Goal: Communication & Community: Connect with others

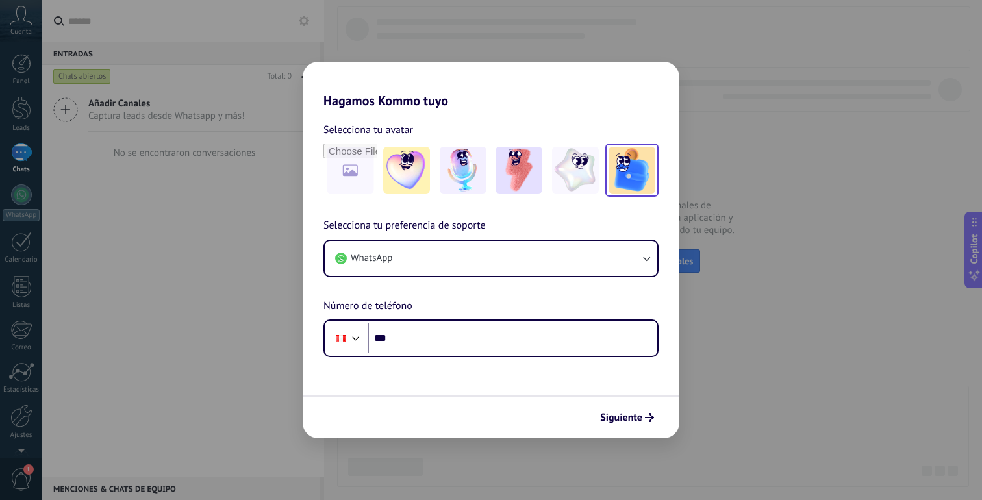
click at [623, 174] on img at bounding box center [631, 170] width 47 height 47
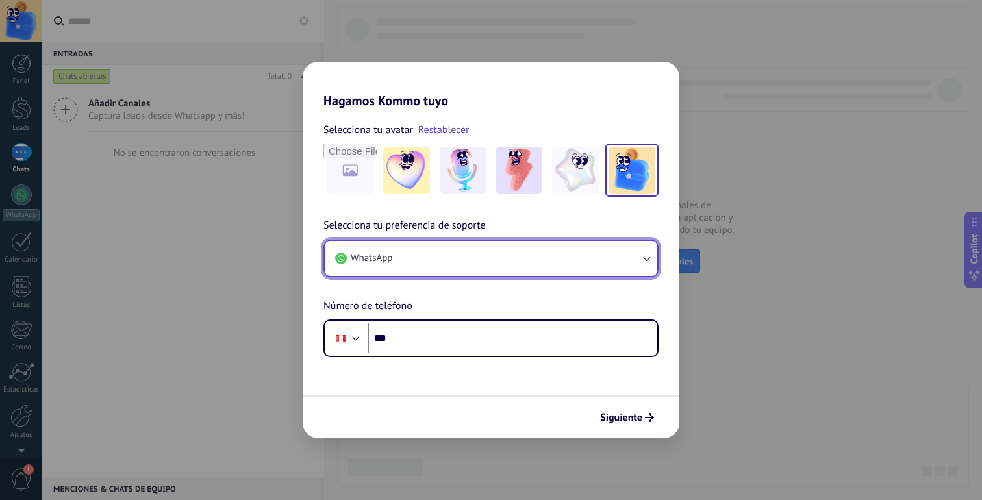
click at [472, 260] on button "WhatsApp" at bounding box center [491, 258] width 332 height 35
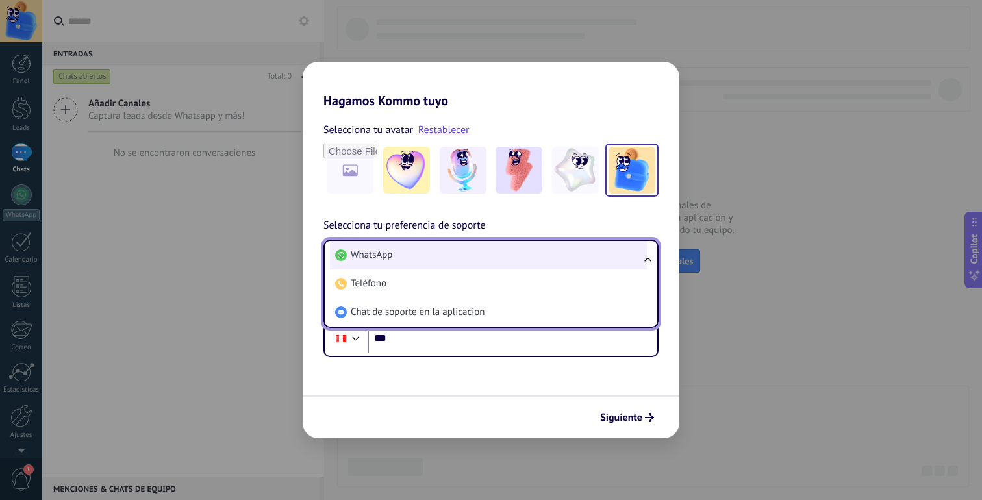
click at [477, 257] on li "WhatsApp" at bounding box center [488, 255] width 317 height 29
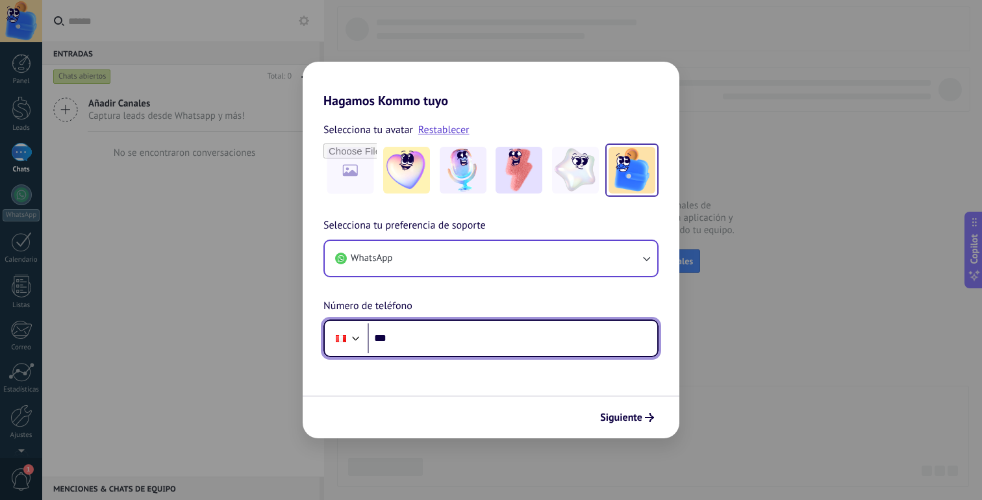
click at [466, 336] on input "***" at bounding box center [513, 338] width 290 height 30
type input "**********"
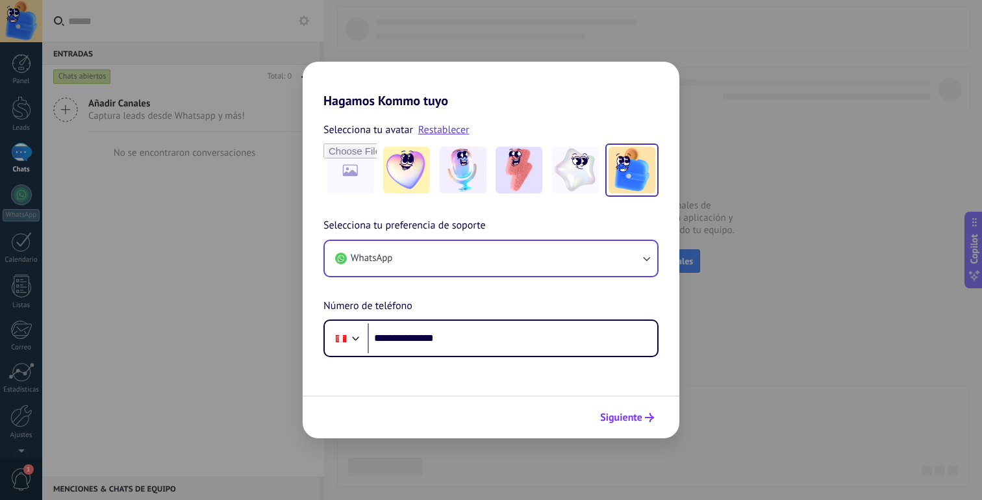
click at [608, 419] on span "Siguiente" at bounding box center [621, 417] width 42 height 9
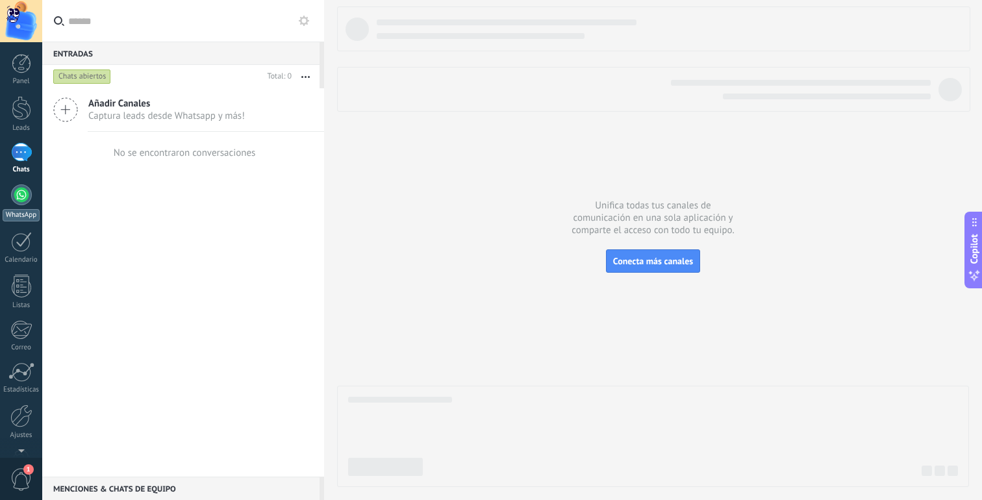
click at [25, 193] on div at bounding box center [21, 194] width 21 height 21
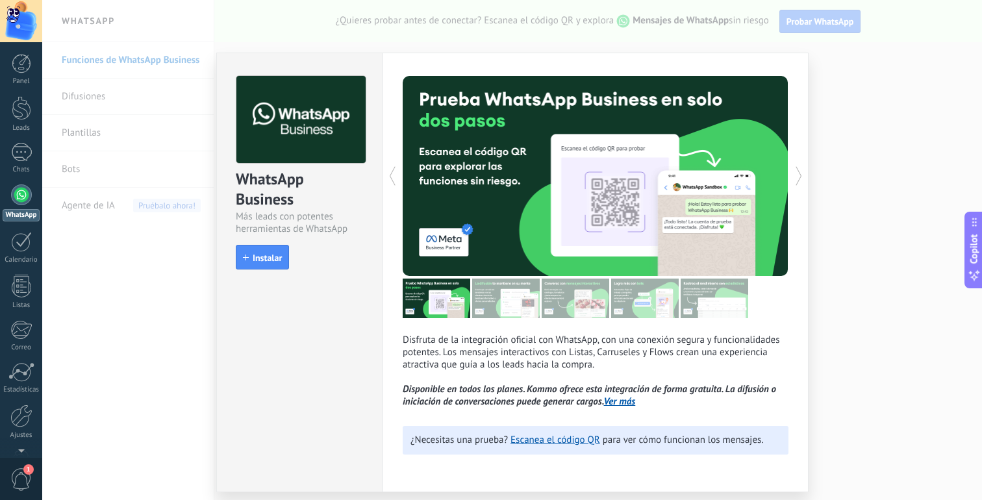
click at [824, 84] on div "WhatsApp Business Más leads con potentes herramientas de WhatsApp install Insta…" at bounding box center [512, 250] width 940 height 500
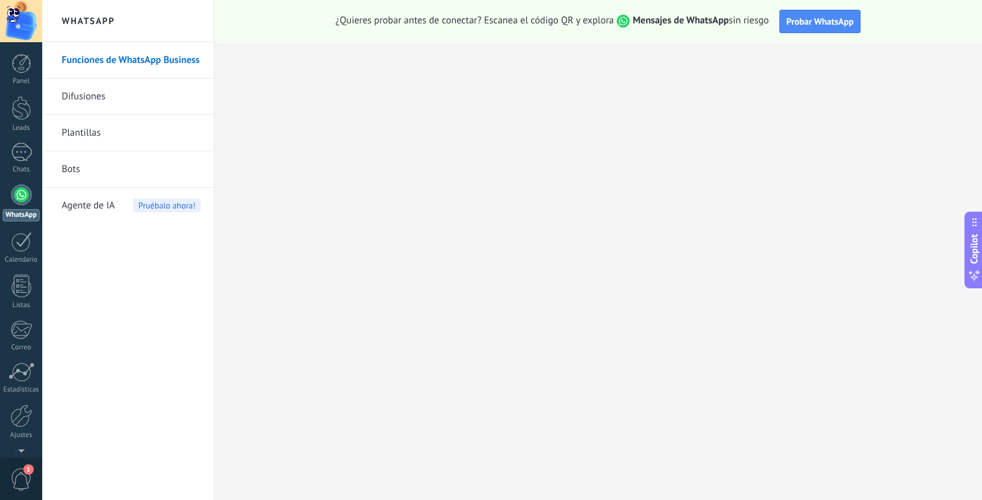
click at [170, 64] on link "Funciones de WhatsApp Business" at bounding box center [131, 60] width 139 height 36
click at [28, 75] on link "Panel" at bounding box center [21, 70] width 42 height 32
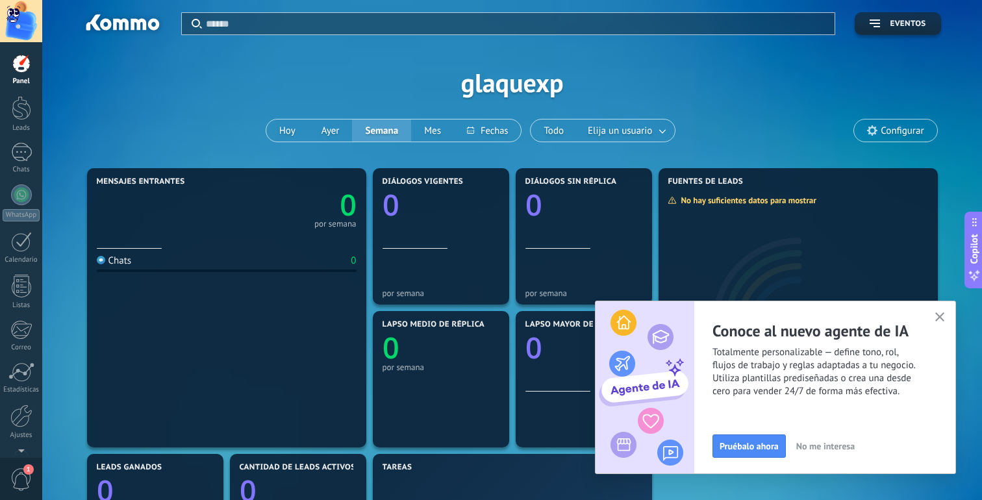
click at [937, 315] on use "button" at bounding box center [940, 317] width 10 height 10
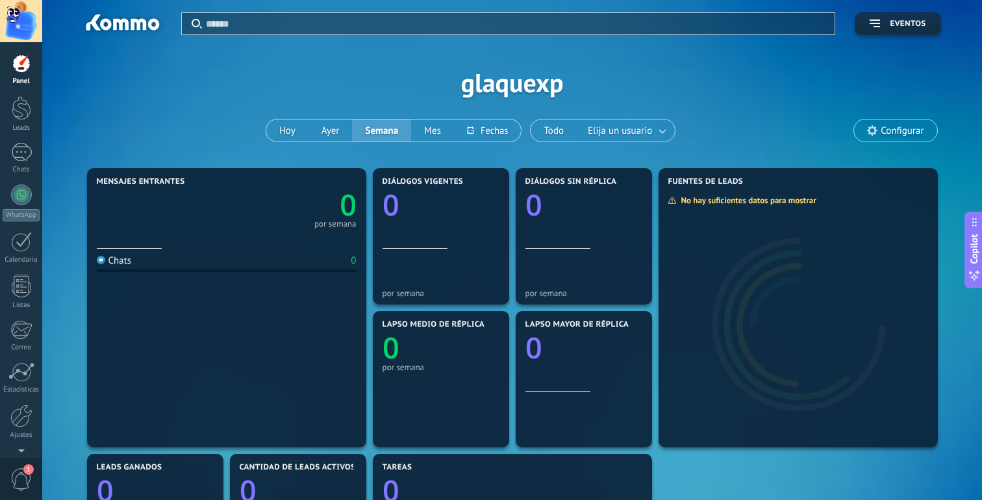
click at [893, 133] on span "Configurar" at bounding box center [901, 130] width 43 height 11
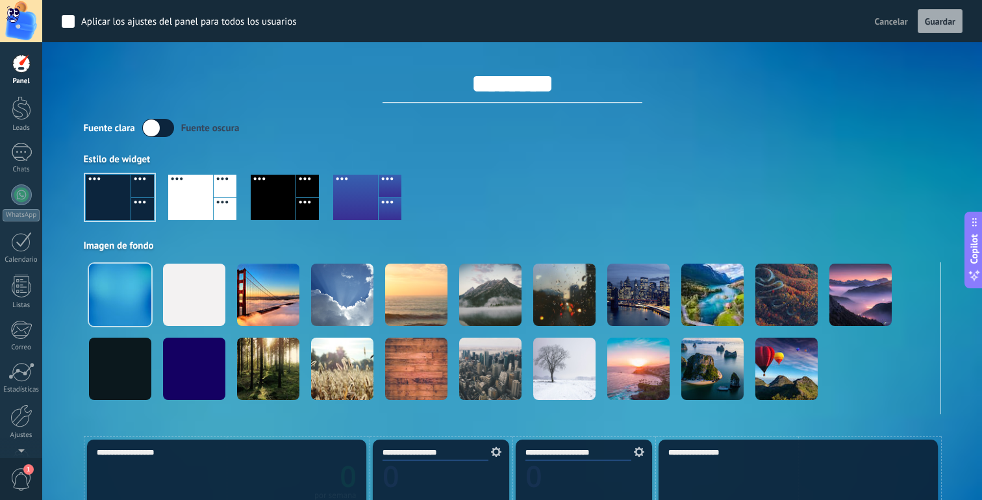
click at [262, 187] on div at bounding box center [273, 197] width 45 height 45
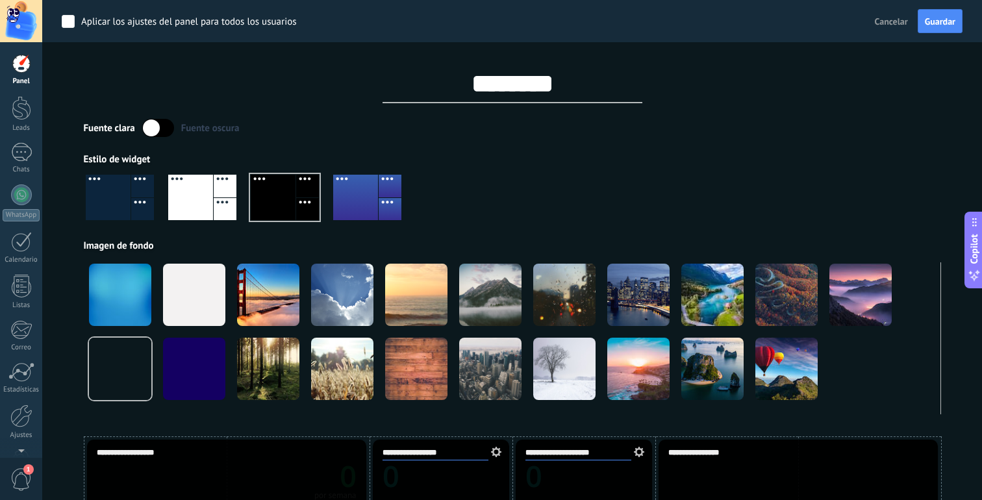
click at [561, 87] on input "********" at bounding box center [512, 83] width 260 height 39
type input "*******"
click at [657, 116] on div "Aplicar los ajustes del panel para todos los usuarios Cancelar Guardar ******* …" at bounding box center [512, 207] width 857 height 414
click at [932, 36] on div "Aplicar los ajustes del panel para todos los usuarios Cancelar Guardar" at bounding box center [512, 21] width 940 height 42
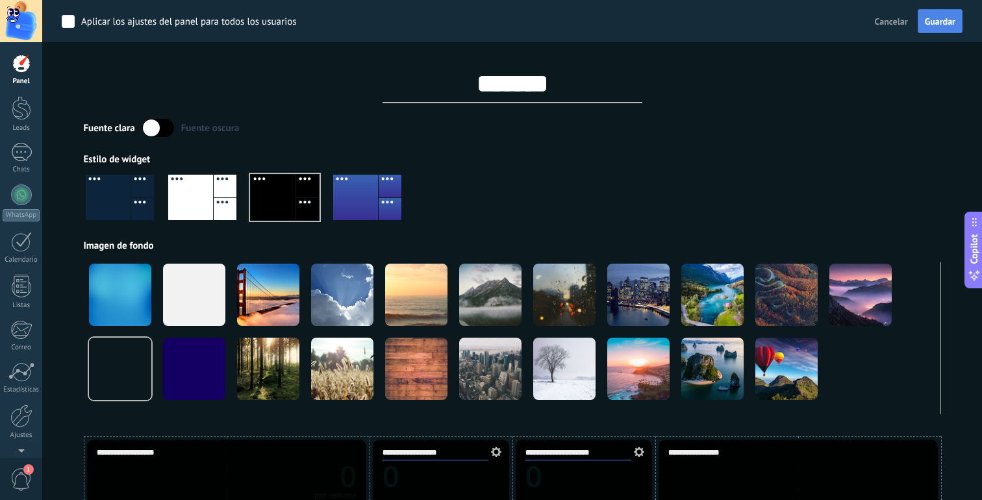
click at [932, 25] on span "Guardar" at bounding box center [940, 21] width 31 height 9
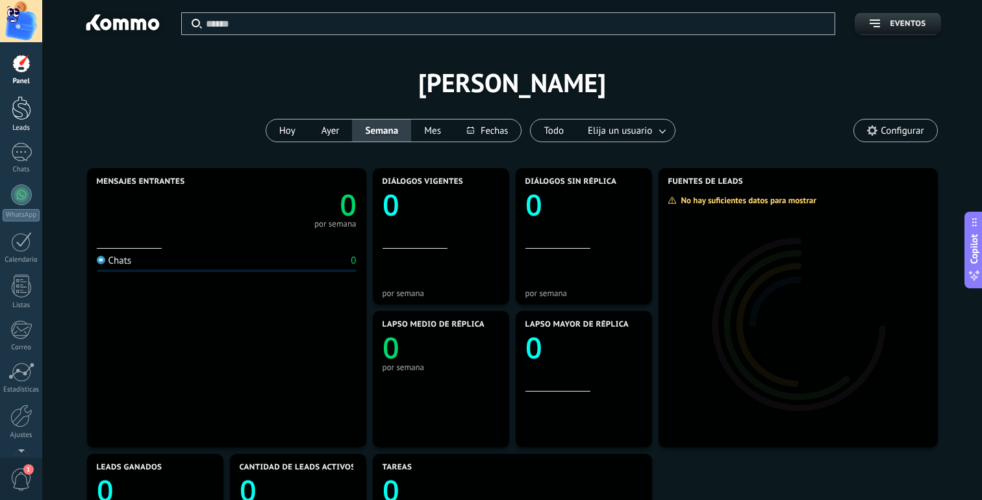
click at [23, 105] on div at bounding box center [21, 108] width 19 height 24
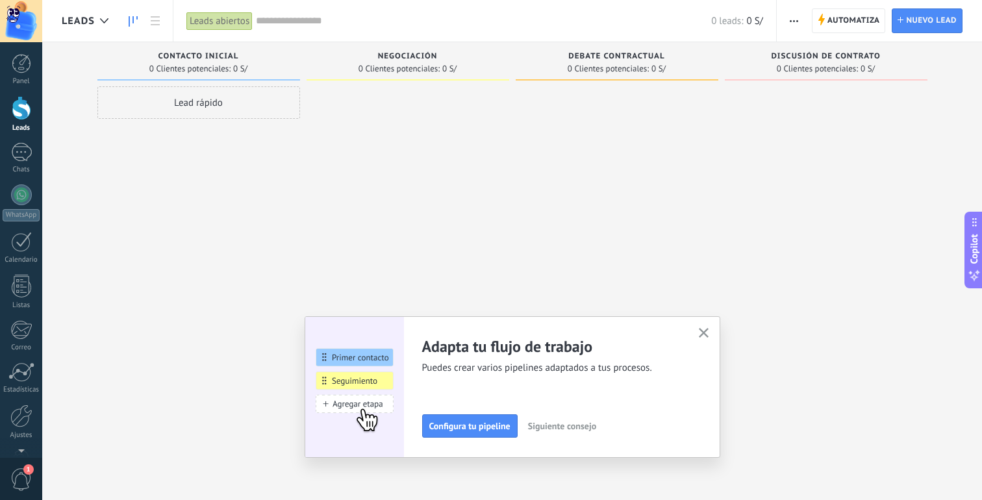
click at [704, 330] on icon "button" at bounding box center [704, 333] width 10 height 10
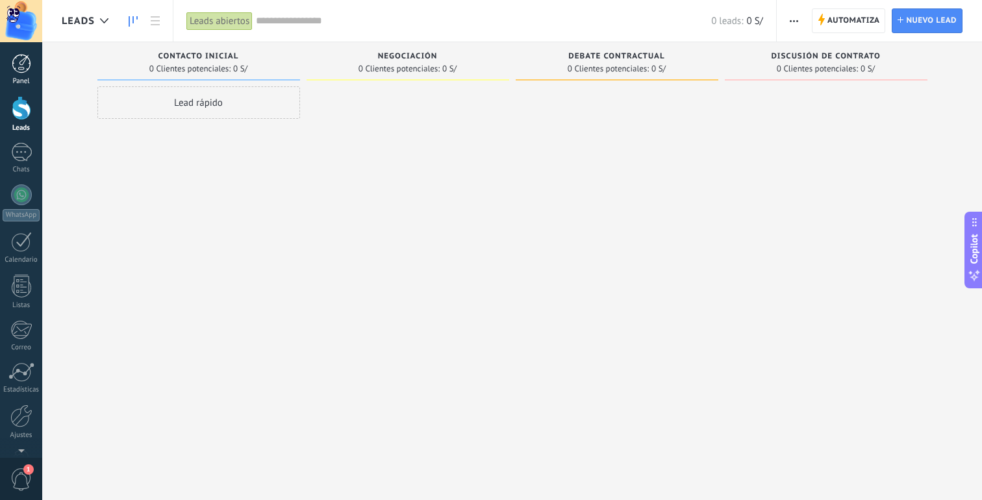
click at [35, 71] on link "Panel" at bounding box center [21, 70] width 42 height 32
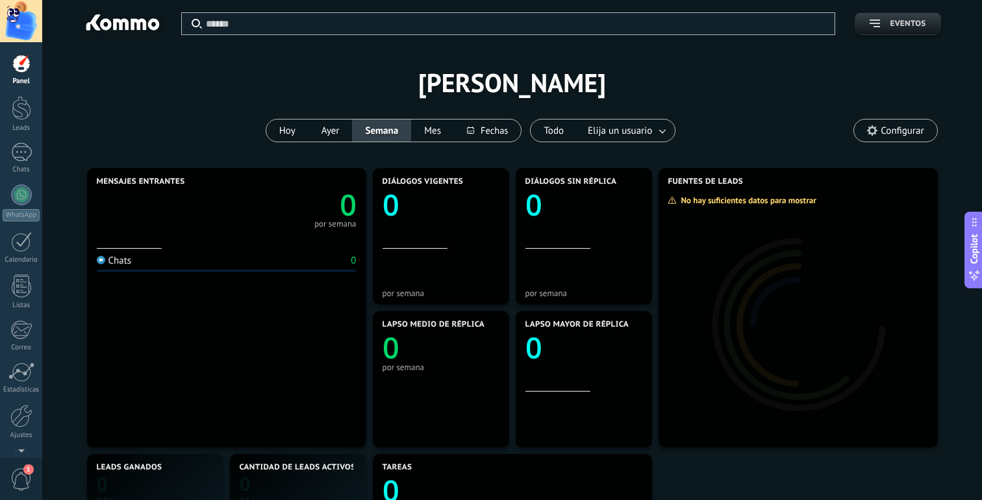
click at [892, 17] on button "Eventos" at bounding box center [897, 23] width 86 height 23
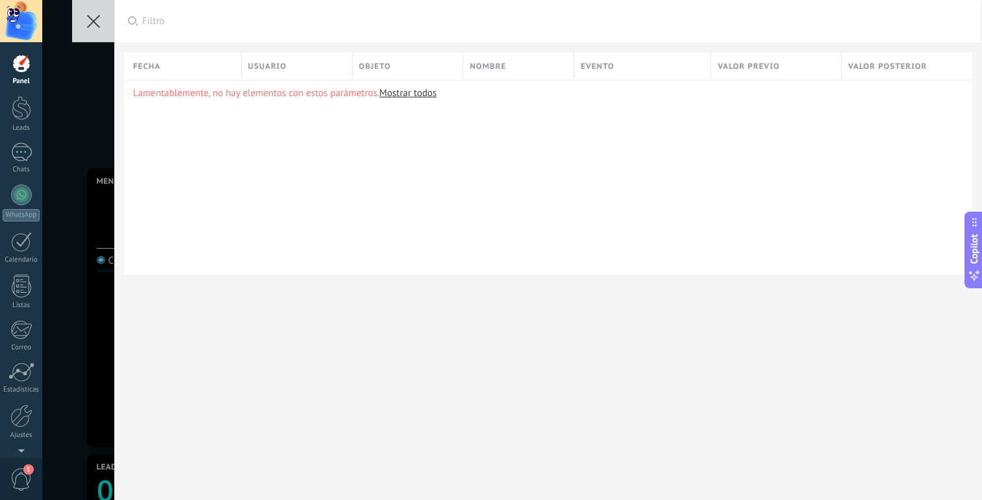
click at [108, 27] on button at bounding box center [93, 21] width 42 height 42
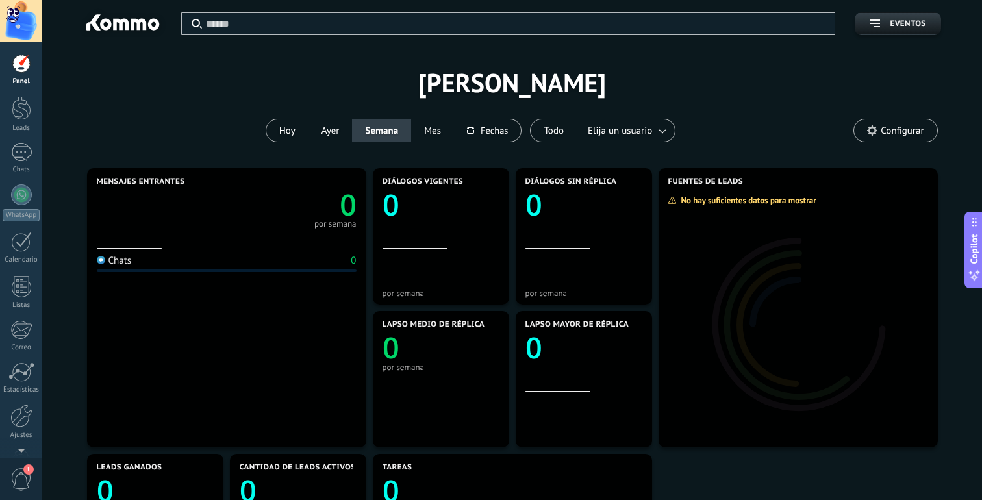
click at [874, 127] on use at bounding box center [872, 130] width 10 height 10
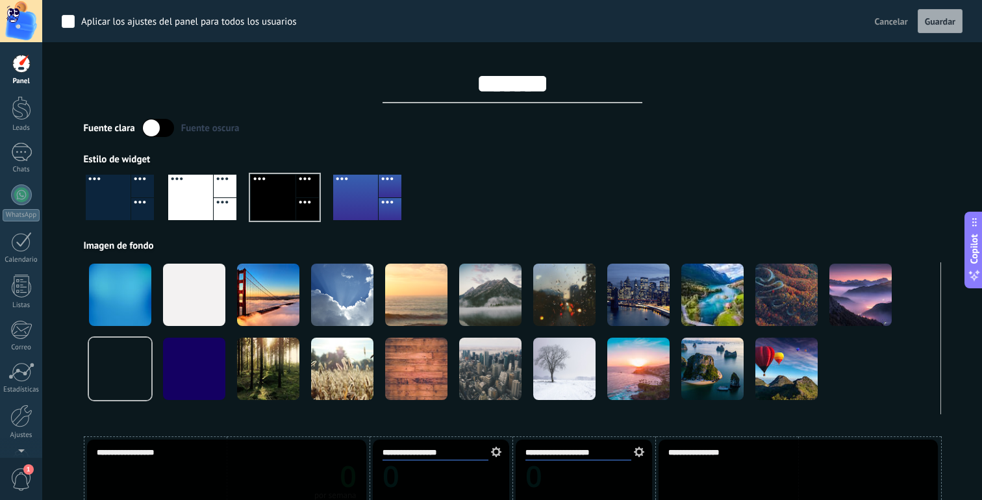
click at [160, 130] on label at bounding box center [158, 128] width 32 height 18
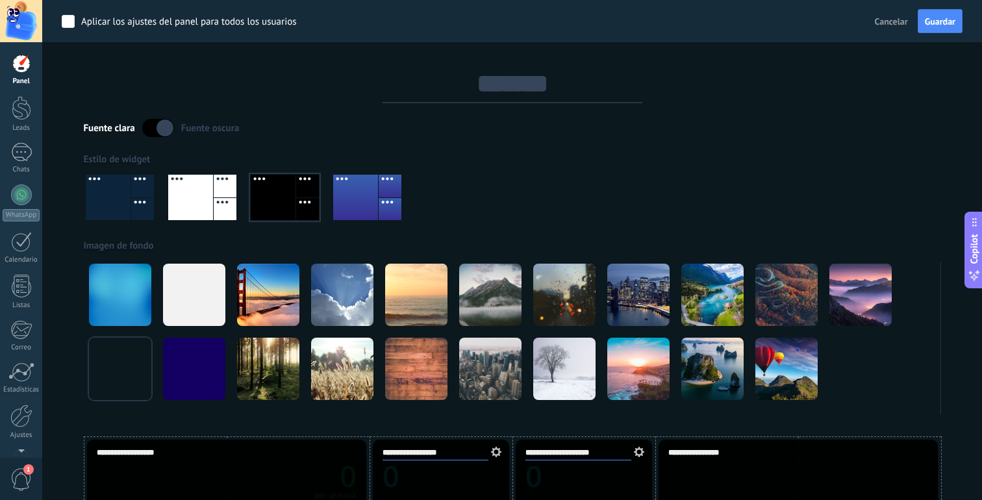
click at [558, 69] on input "*******" at bounding box center [512, 83] width 260 height 39
click at [188, 193] on div at bounding box center [190, 197] width 45 height 45
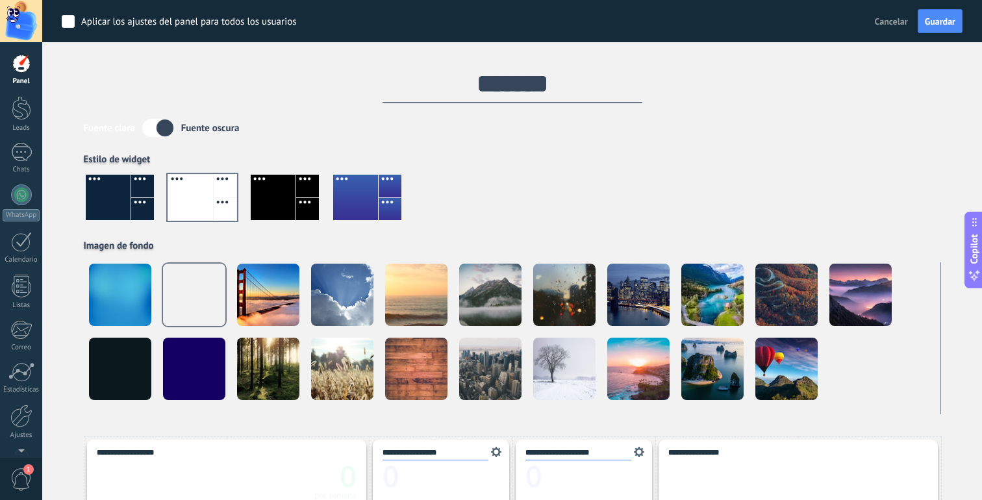
click at [273, 195] on div at bounding box center [273, 197] width 45 height 45
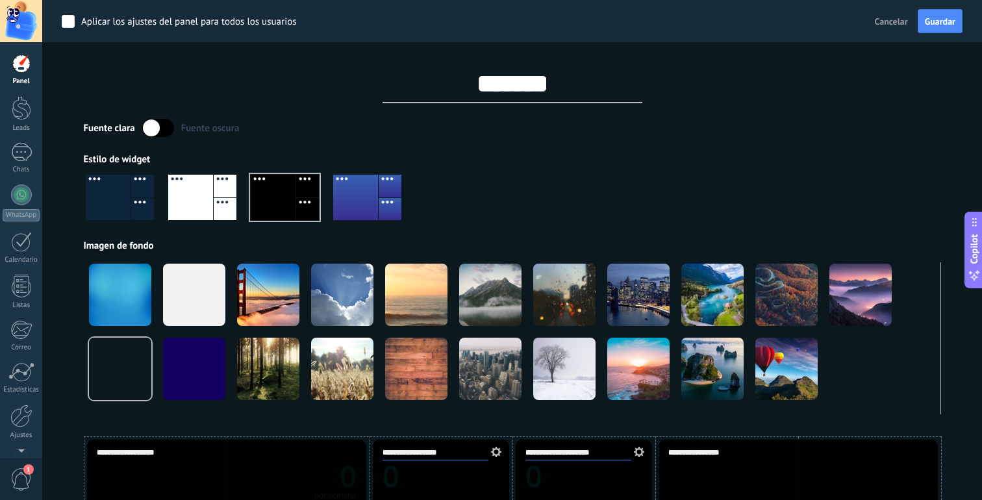
click at [159, 136] on label at bounding box center [158, 128] width 32 height 18
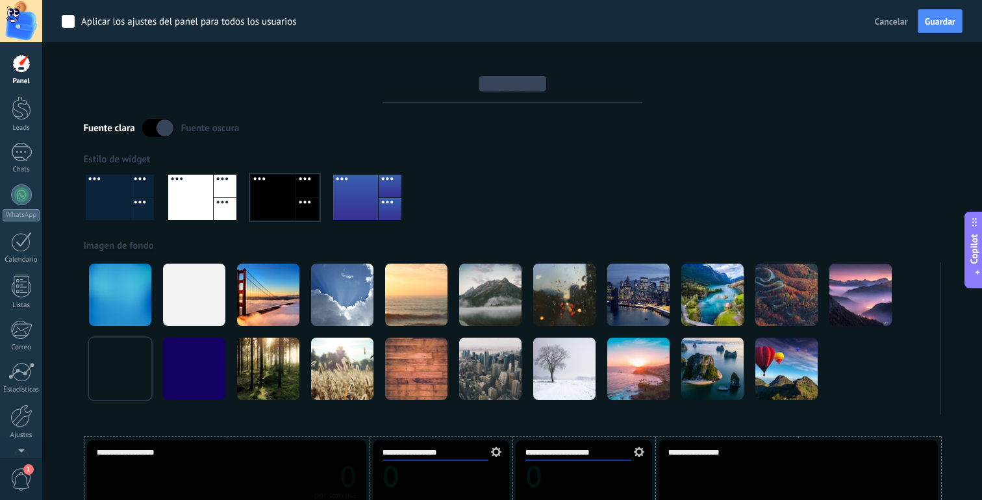
click at [119, 195] on div at bounding box center [108, 197] width 45 height 45
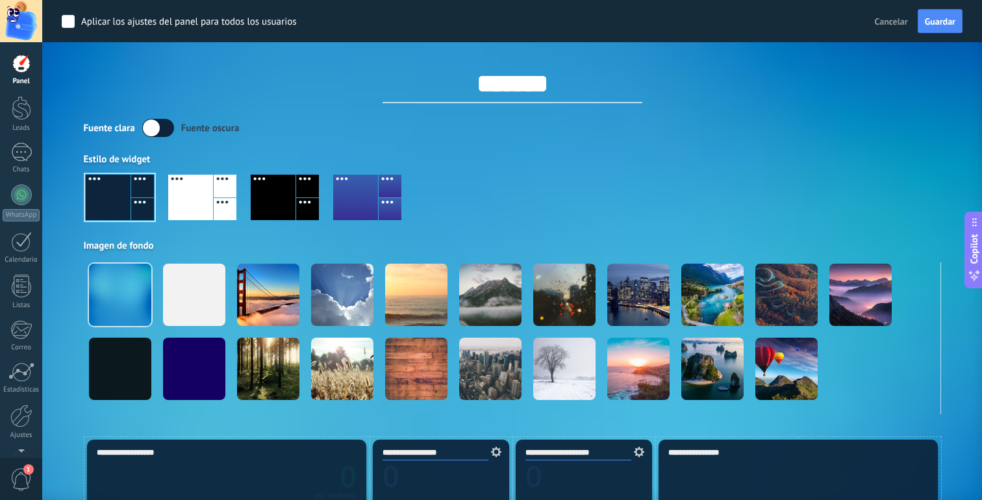
click at [162, 131] on label at bounding box center [158, 128] width 32 height 18
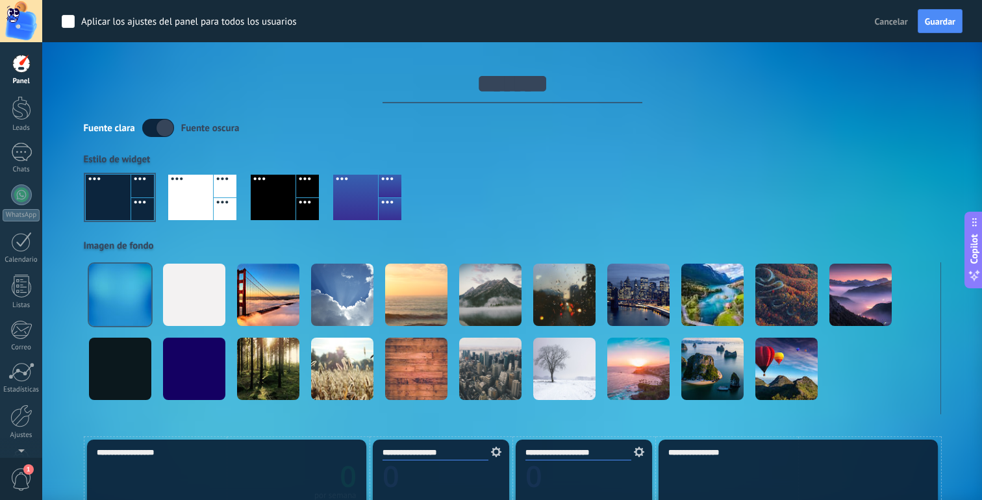
click at [158, 133] on label at bounding box center [158, 128] width 32 height 18
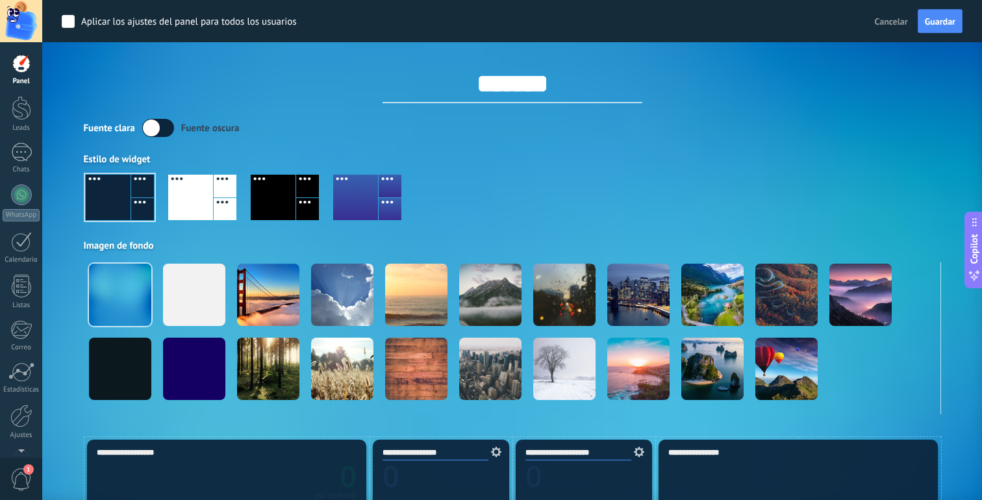
click at [283, 187] on div at bounding box center [273, 197] width 45 height 45
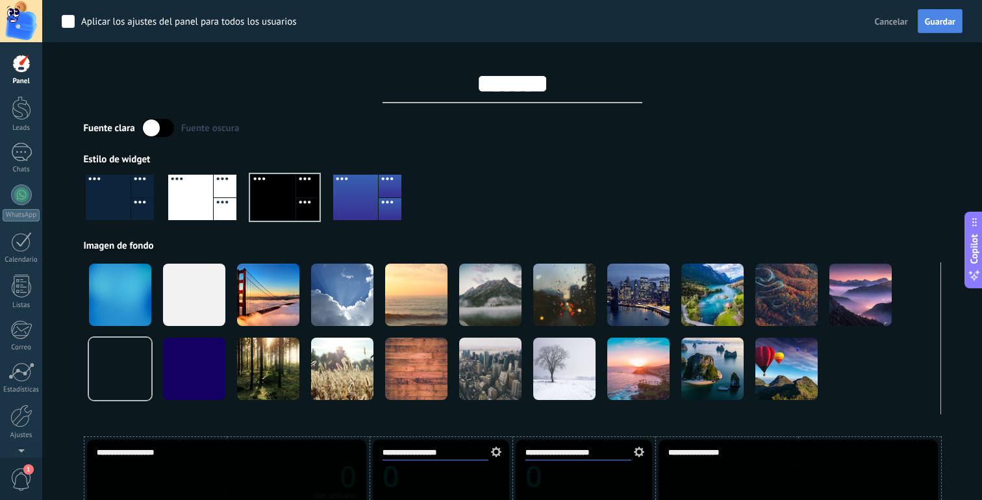
click at [945, 27] on button "Guardar" at bounding box center [939, 21] width 45 height 25
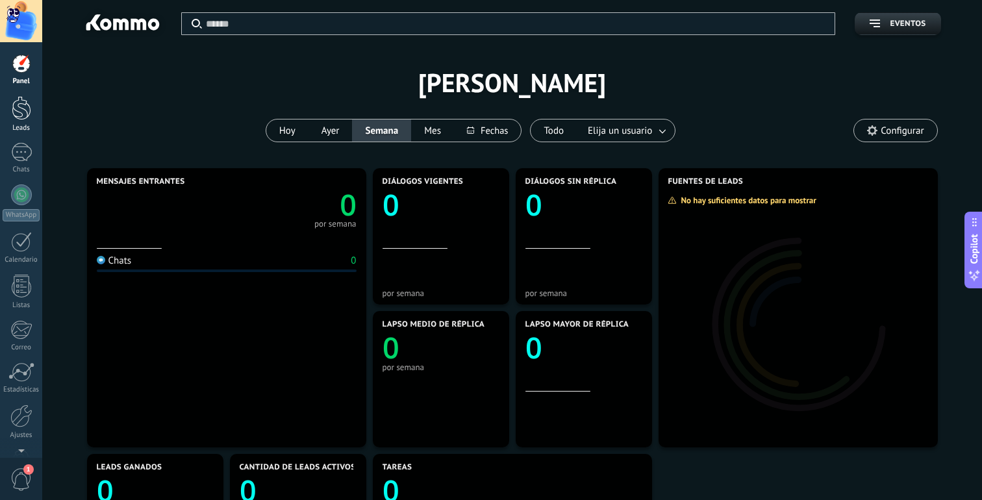
click at [29, 108] on div at bounding box center [21, 108] width 19 height 24
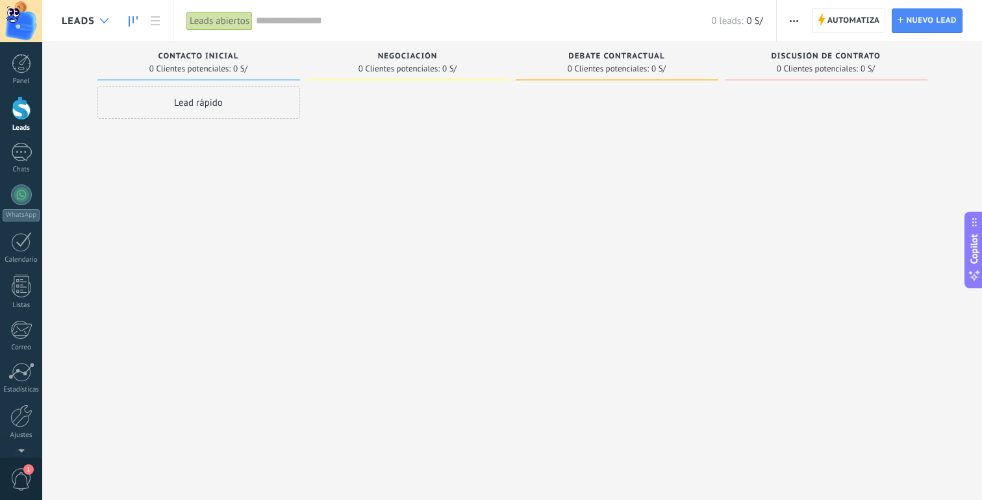
click at [107, 20] on icon at bounding box center [104, 20] width 8 height 5
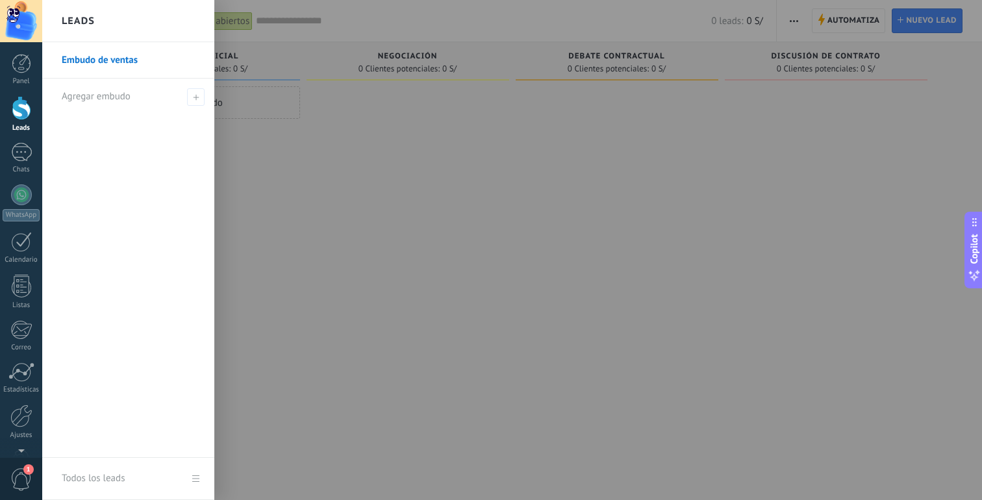
click at [157, 56] on link "Embudo de ventas" at bounding box center [132, 60] width 140 height 36
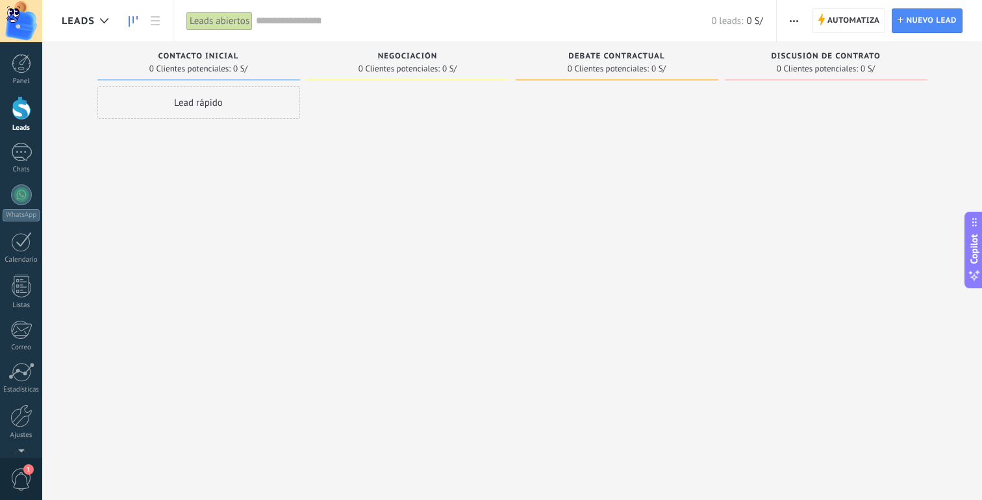
click at [266, 106] on div "Lead rápido" at bounding box center [198, 102] width 203 height 32
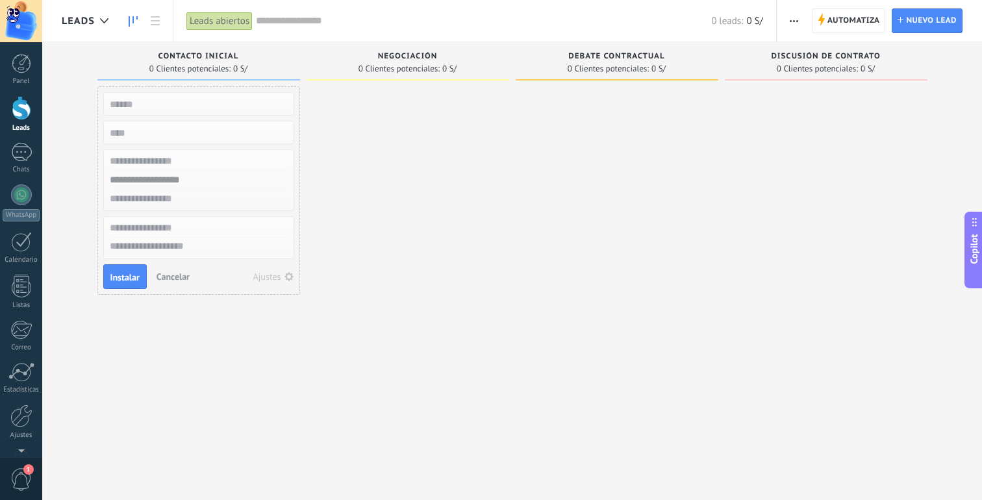
click at [178, 277] on span "Cancelar" at bounding box center [172, 277] width 33 height 12
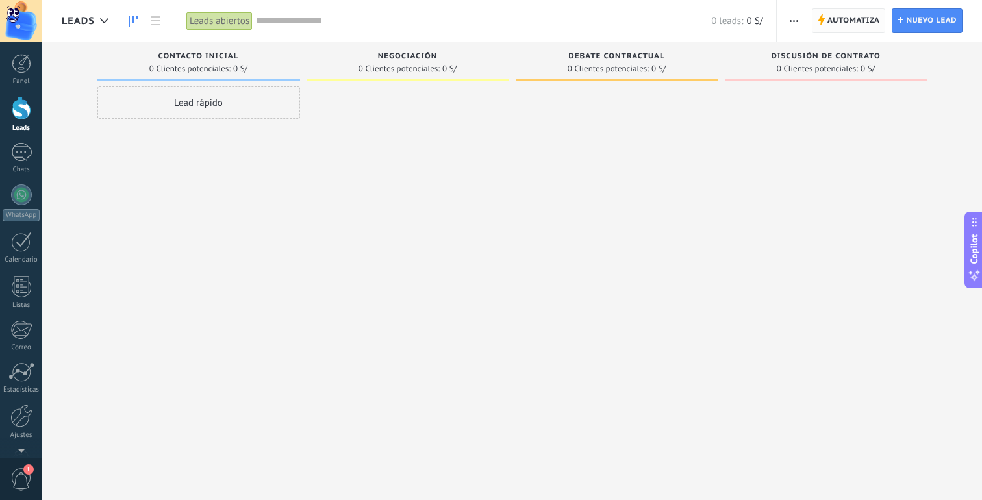
click at [858, 20] on span "Automatiza" at bounding box center [853, 20] width 53 height 23
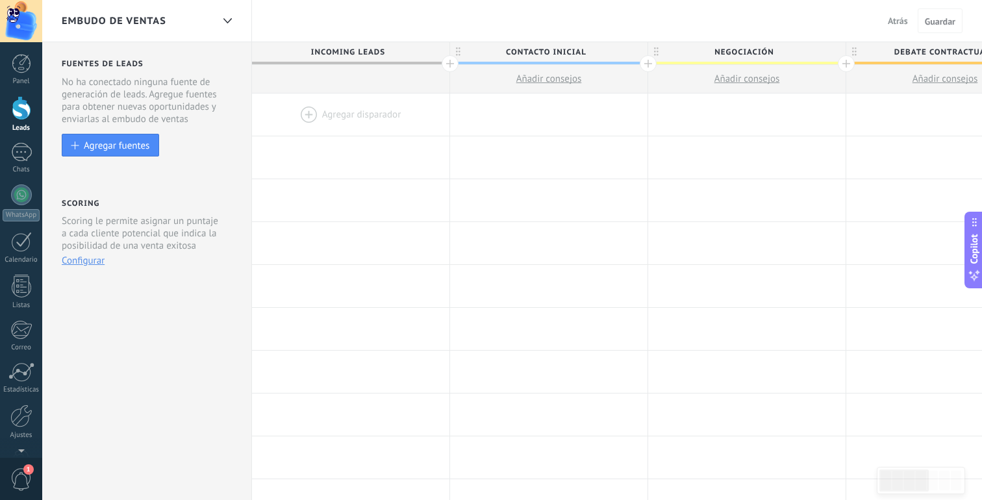
click at [895, 20] on span "Atrás" at bounding box center [898, 21] width 20 height 12
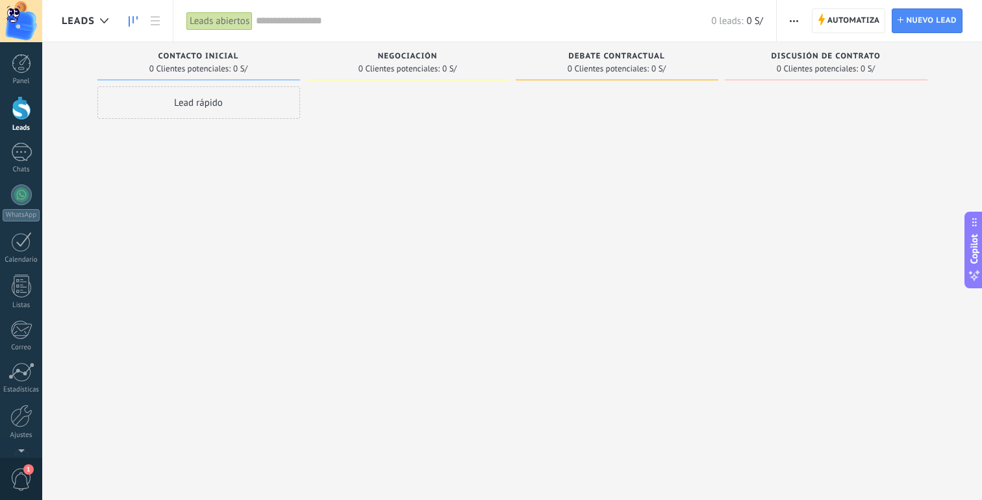
click at [20, 119] on div at bounding box center [21, 108] width 19 height 24
click at [16, 369] on div at bounding box center [21, 371] width 26 height 19
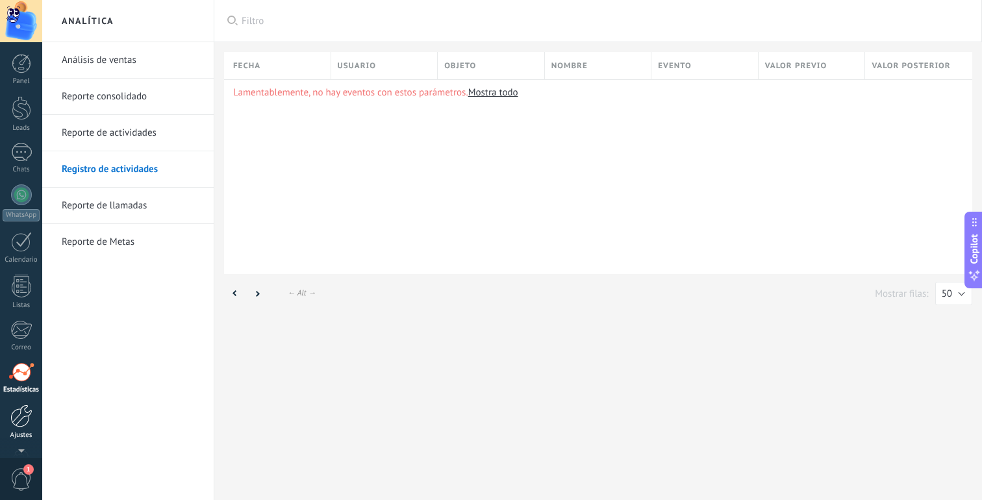
click at [25, 414] on div at bounding box center [21, 416] width 22 height 23
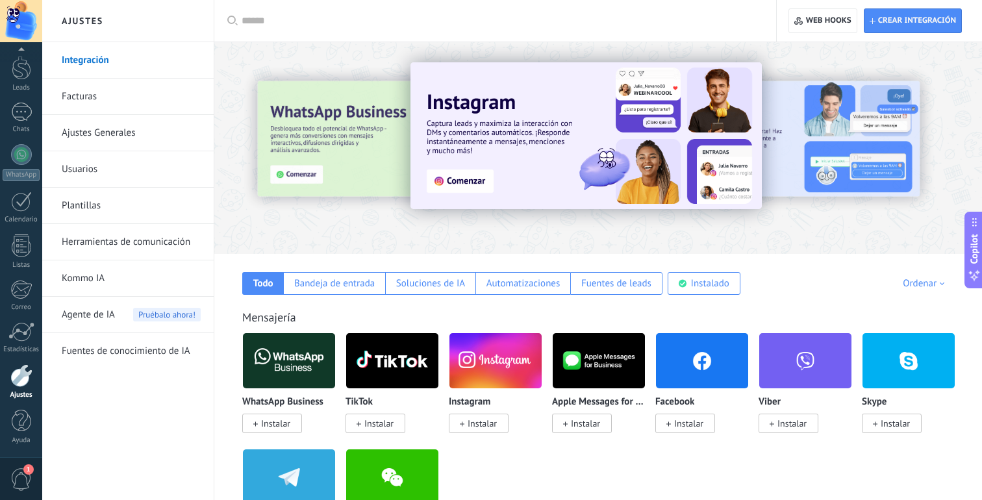
click at [122, 133] on link "Ajustes Generales" at bounding box center [131, 133] width 139 height 36
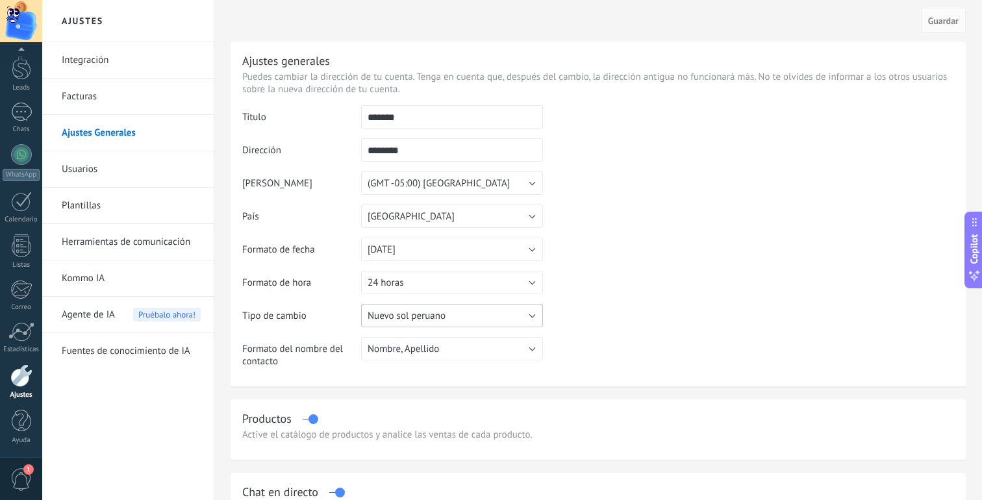
click at [535, 312] on button "Nuevo sol peruano" at bounding box center [452, 315] width 182 height 23
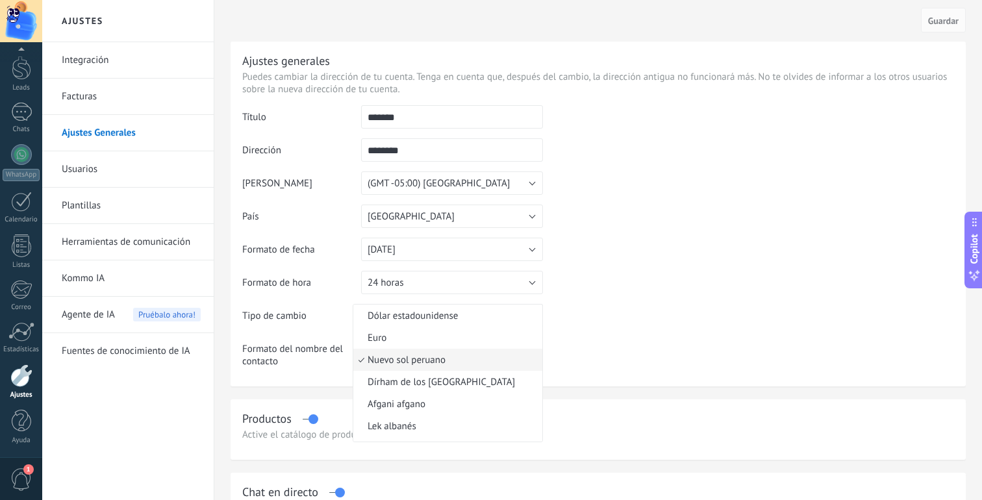
click at [579, 299] on table "Título ******* Dirección ******** La dirección puede tener solo números (0-9) y…" at bounding box center [598, 241] width 712 height 272
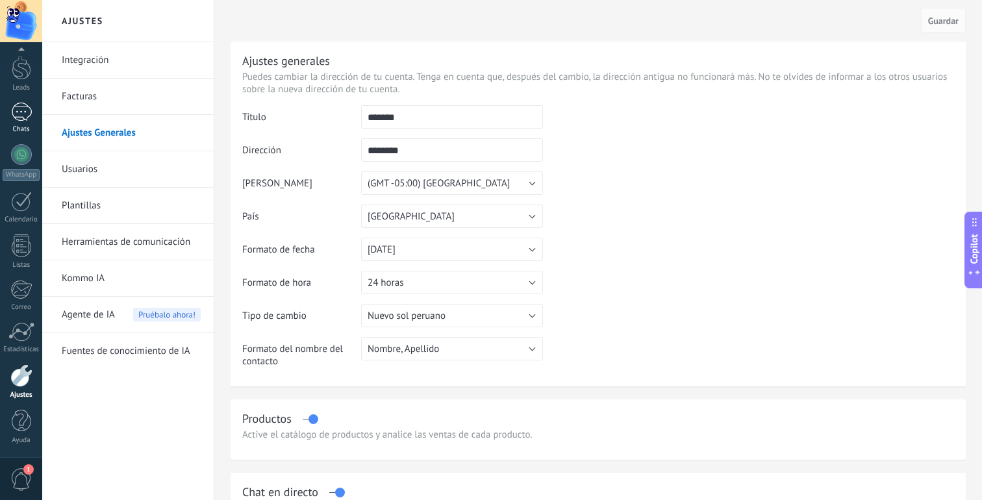
click at [24, 121] on div at bounding box center [21, 112] width 21 height 19
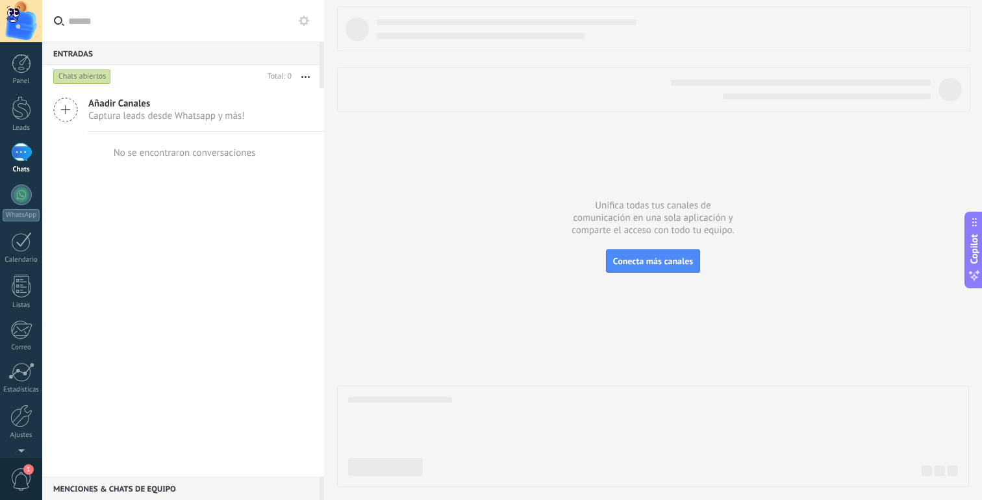
click at [21, 53] on div "Panel Leads Chats WhatsApp Clientes" at bounding box center [42, 250] width 84 height 416
click at [16, 66] on div at bounding box center [21, 63] width 19 height 19
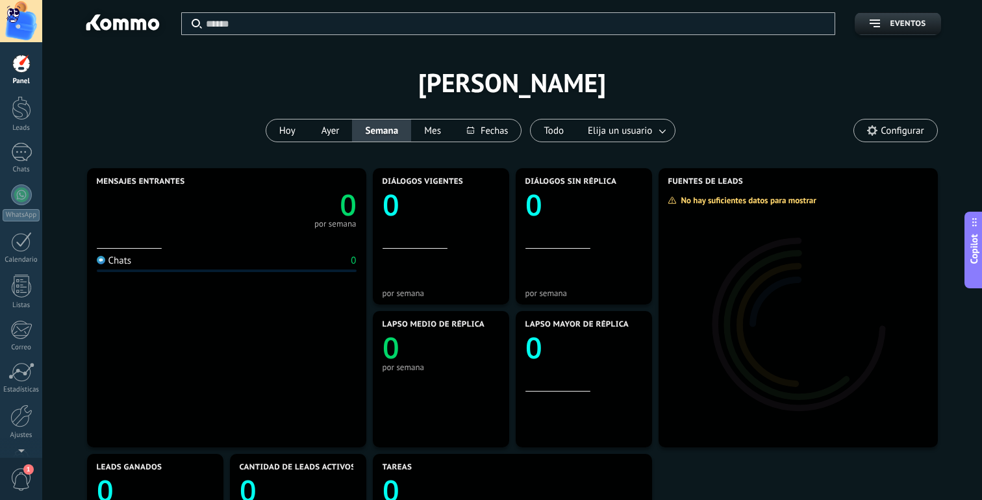
click at [870, 132] on use at bounding box center [872, 130] width 10 height 10
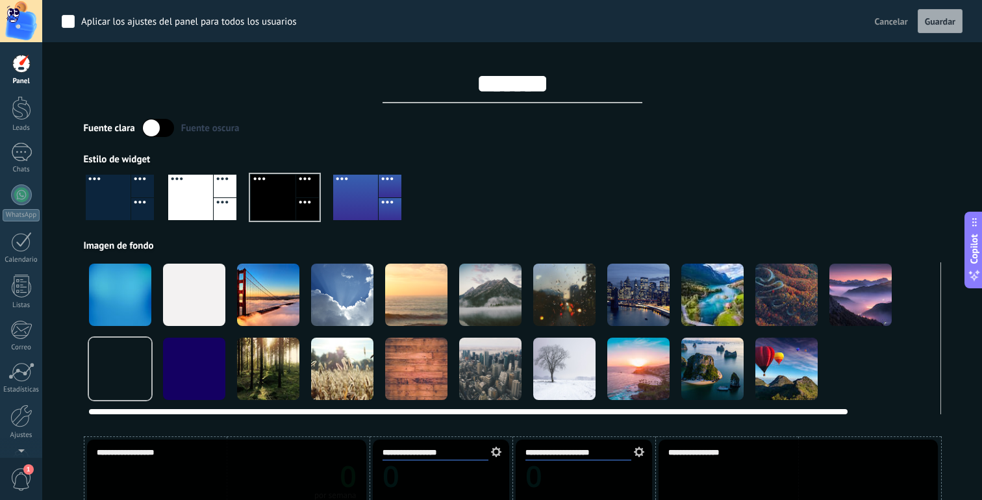
click at [136, 305] on div at bounding box center [120, 295] width 62 height 62
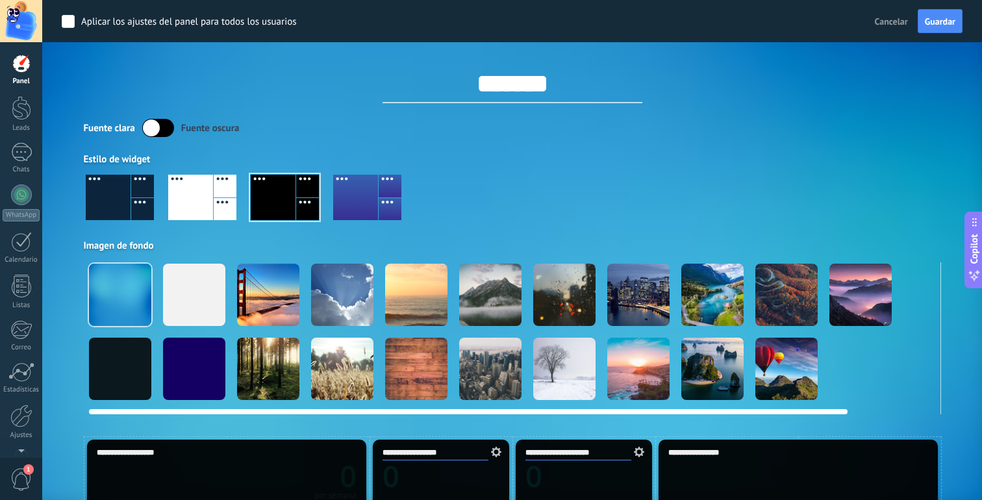
click at [188, 360] on div at bounding box center [194, 369] width 62 height 62
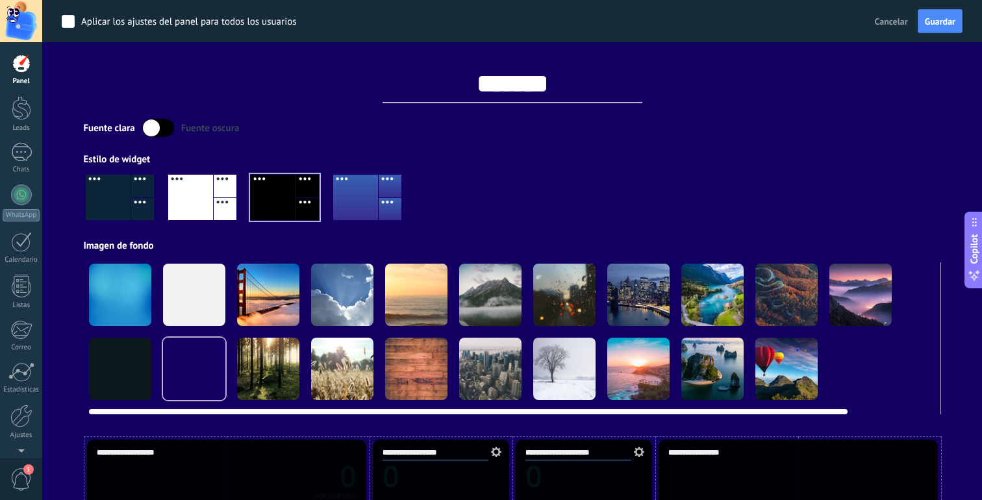
click at [136, 296] on div at bounding box center [120, 295] width 62 height 62
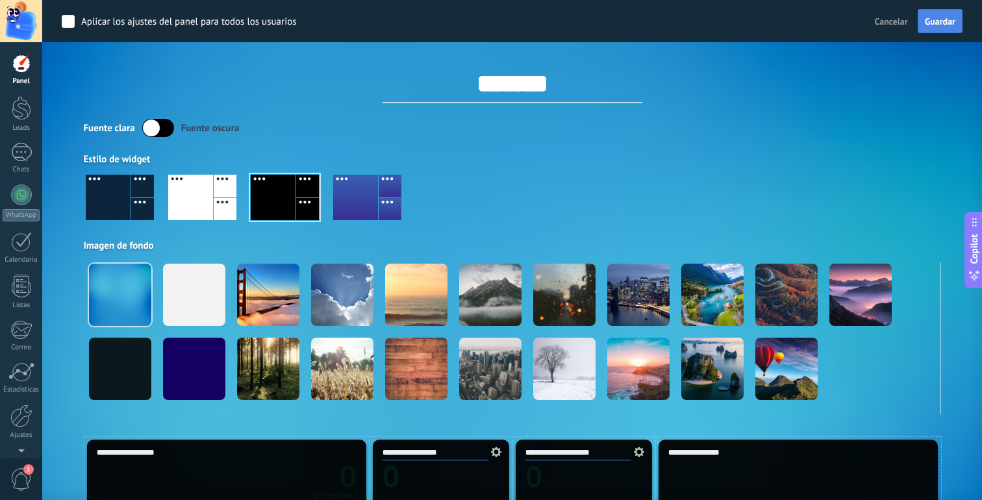
click at [943, 25] on span "Guardar" at bounding box center [940, 21] width 31 height 9
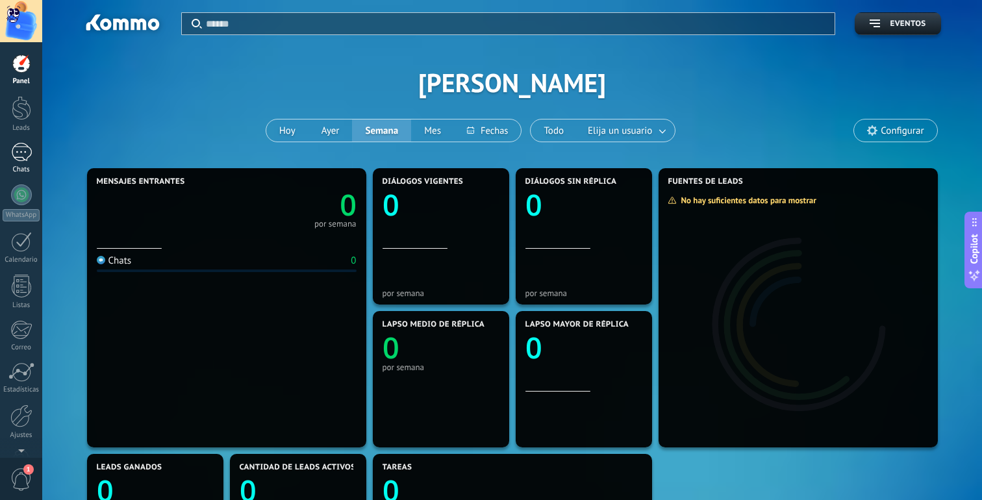
click at [24, 165] on link "Chats" at bounding box center [21, 158] width 42 height 31
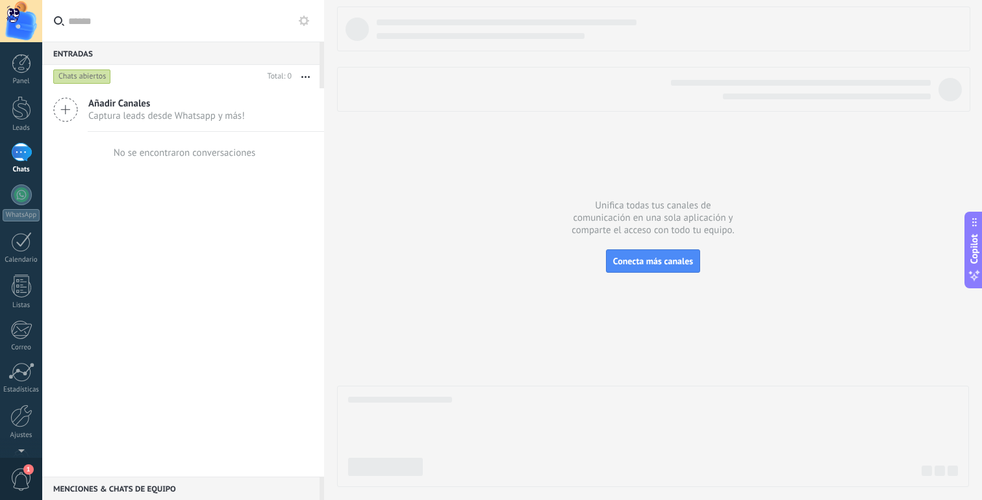
click at [306, 74] on button "button" at bounding box center [306, 76] width 28 height 23
click at [662, 266] on span "Conecta más canales" at bounding box center [653, 261] width 80 height 12
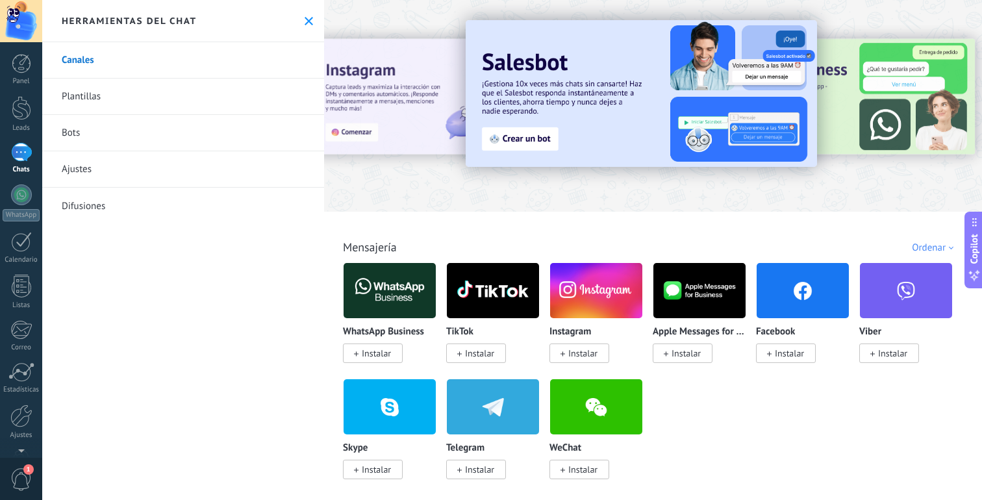
click at [205, 97] on link "Plantillas" at bounding box center [183, 97] width 282 height 36
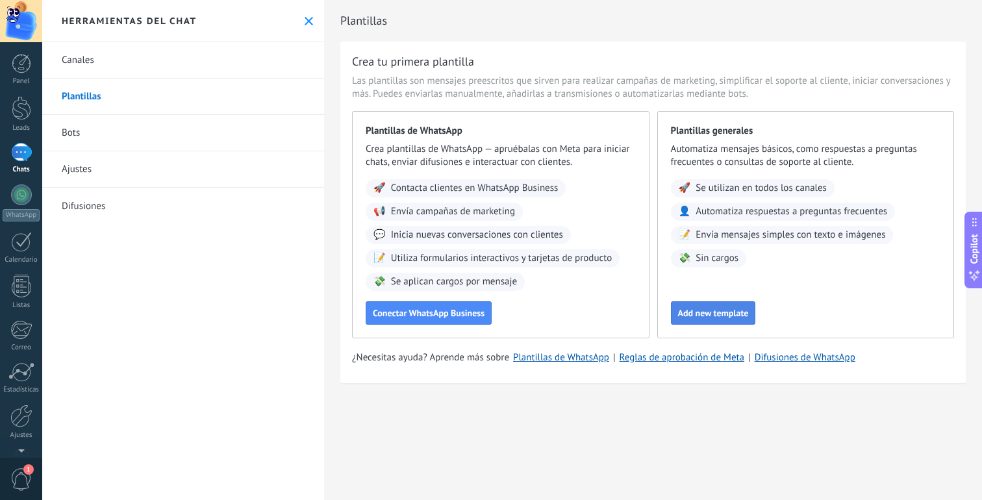
click at [680, 308] on span "Add new template" at bounding box center [713, 312] width 71 height 9
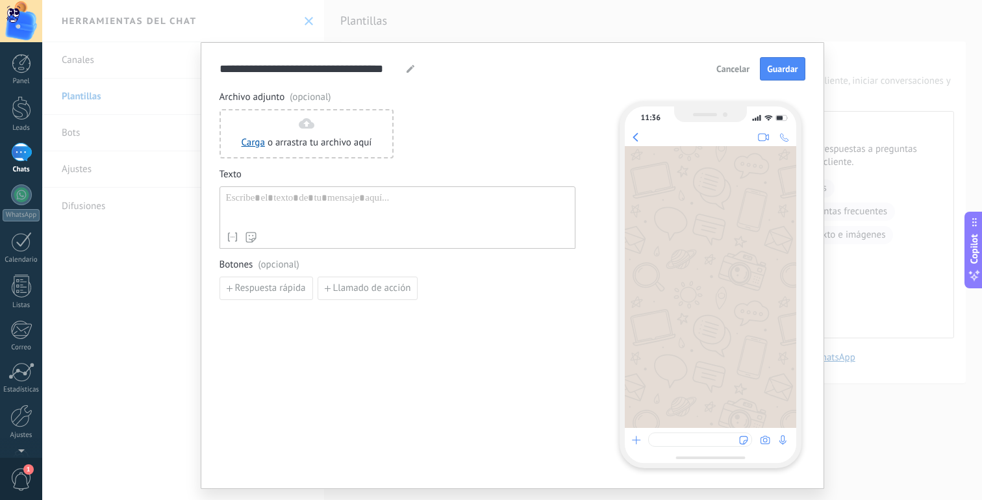
click at [362, 199] on div at bounding box center [397, 208] width 343 height 33
click at [405, 68] on div at bounding box center [410, 69] width 10 height 8
drag, startPoint x: 264, startPoint y: 69, endPoint x: 402, endPoint y: 71, distance: 138.3
click at [402, 71] on div "**********" at bounding box center [317, 69] width 196 height 16
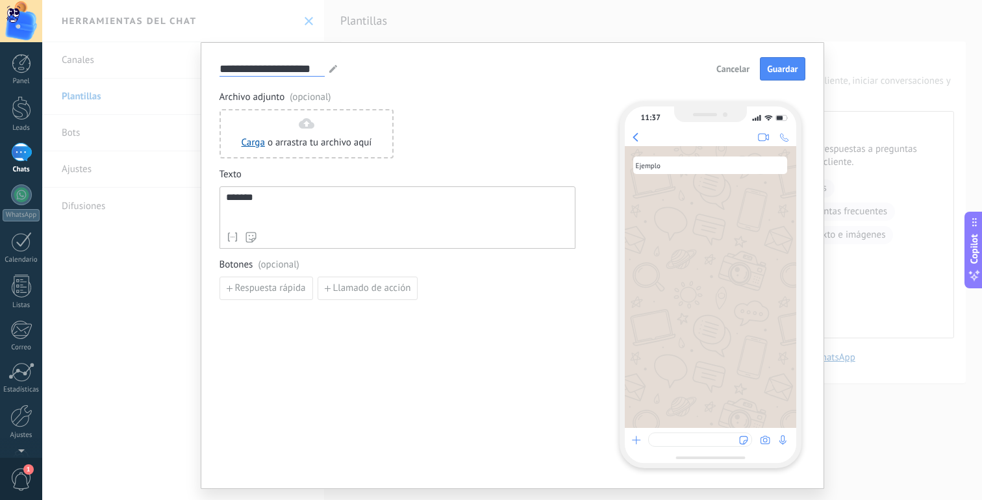
type input "**********"
click at [526, 121] on div "Carga o arrastra tu archivo aquí Arrastra aquí" at bounding box center [397, 133] width 356 height 49
click at [776, 77] on button "Guardar" at bounding box center [782, 68] width 45 height 23
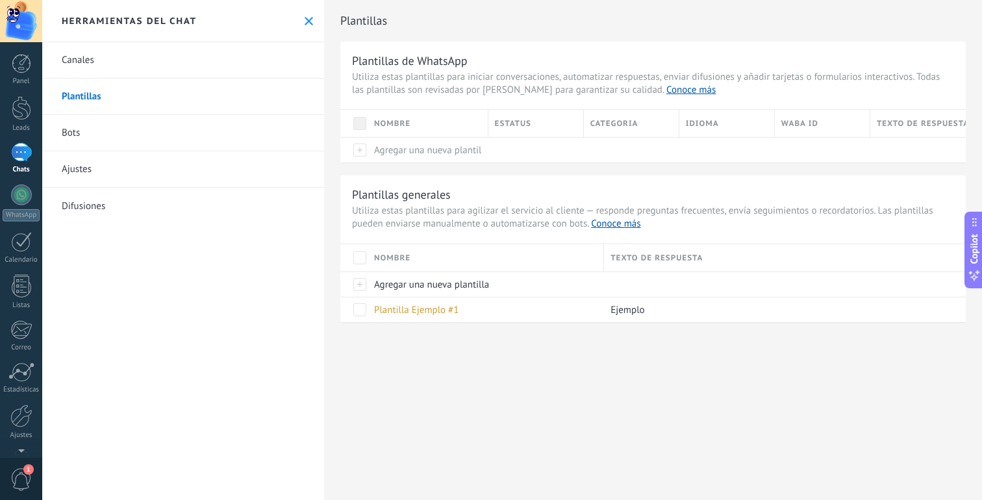
click at [96, 129] on link "Bots" at bounding box center [183, 133] width 282 height 36
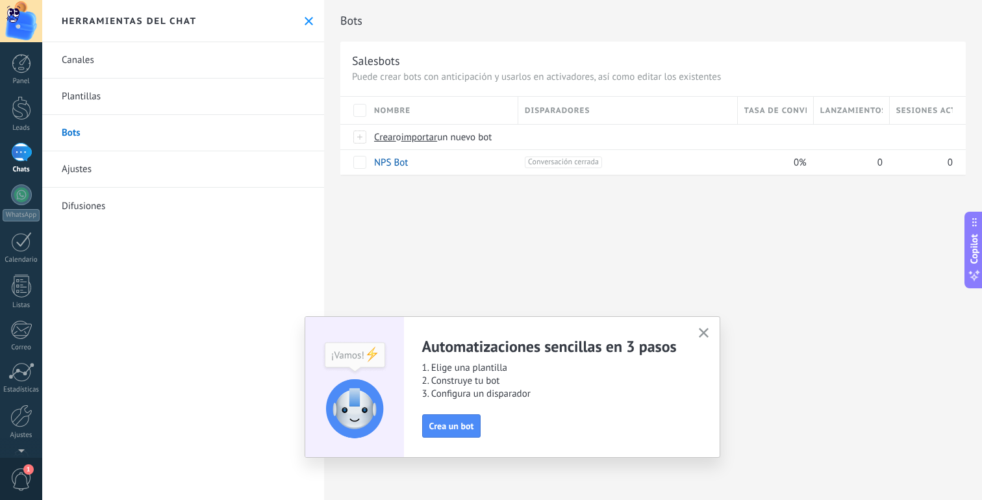
click at [701, 328] on icon "button" at bounding box center [704, 333] width 10 height 10
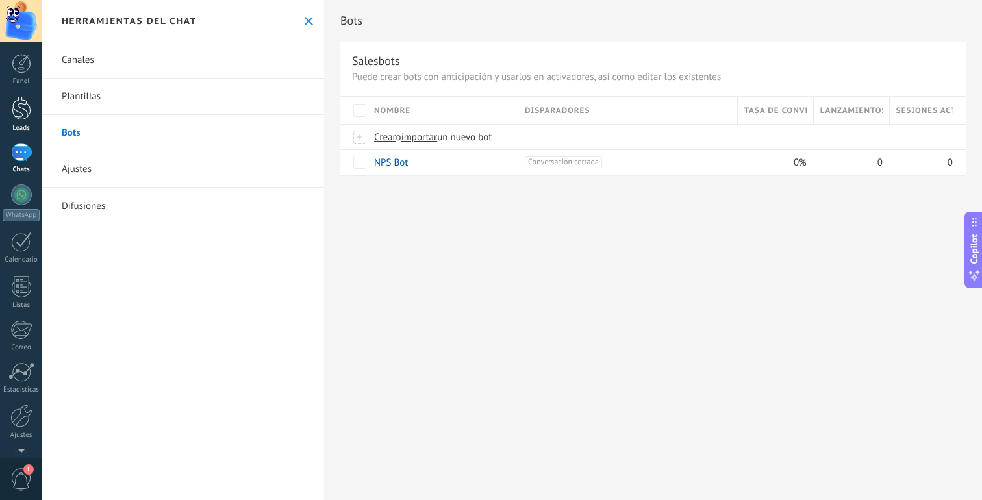
click at [13, 104] on div at bounding box center [21, 108] width 19 height 24
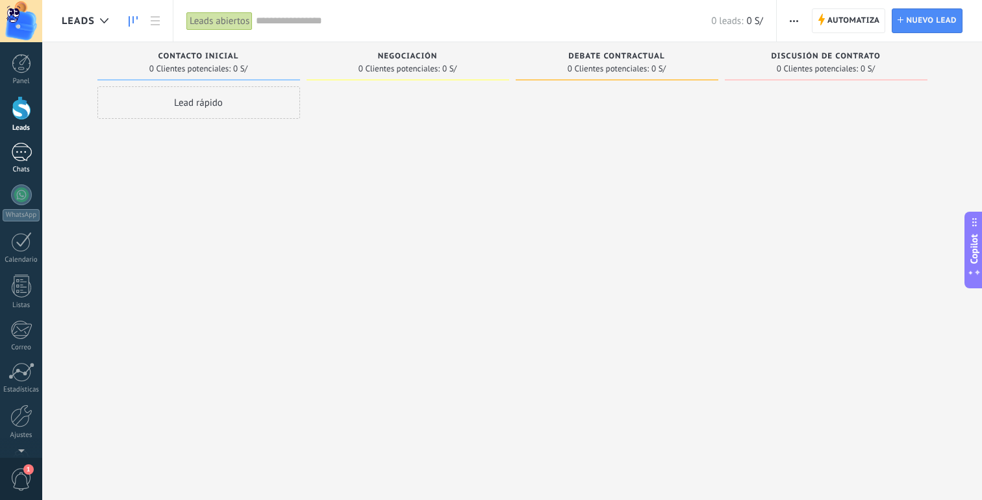
click at [18, 151] on div at bounding box center [21, 152] width 21 height 19
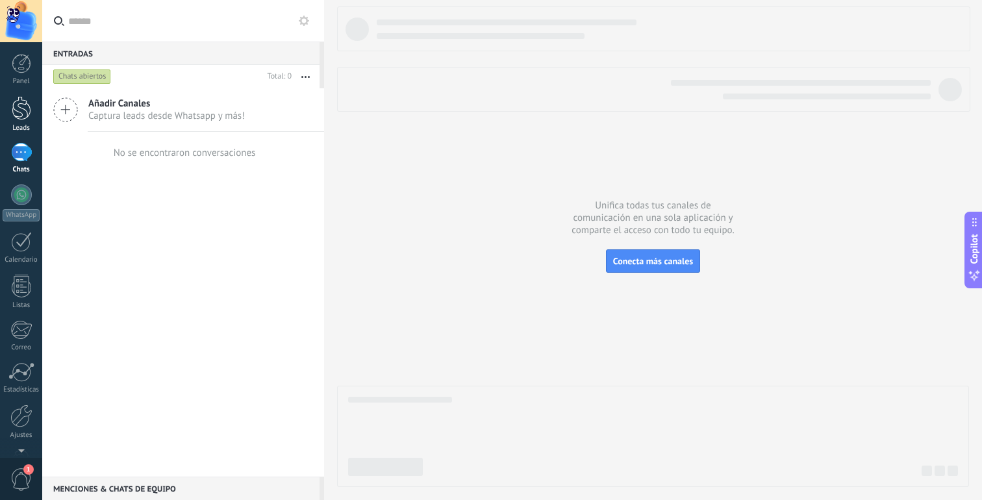
click at [31, 118] on div at bounding box center [21, 108] width 19 height 24
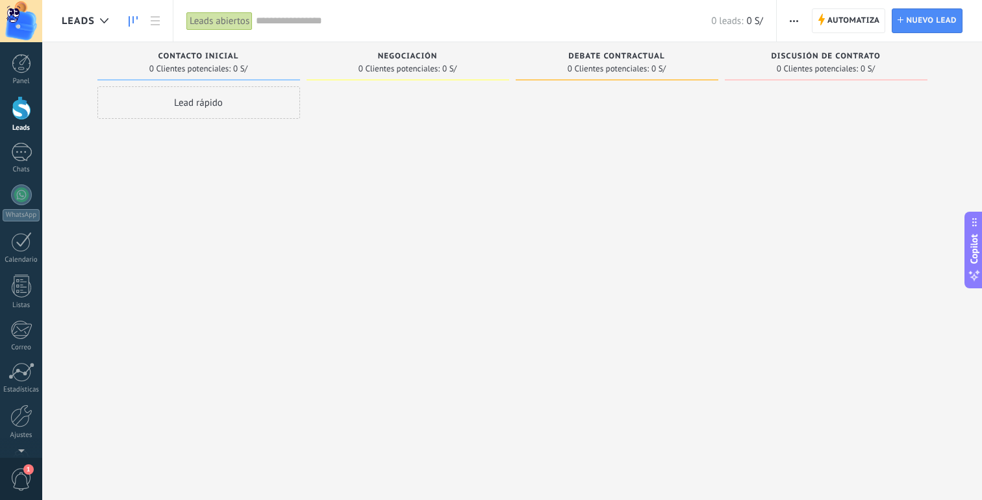
click at [195, 108] on div "Lead rápido" at bounding box center [198, 102] width 203 height 32
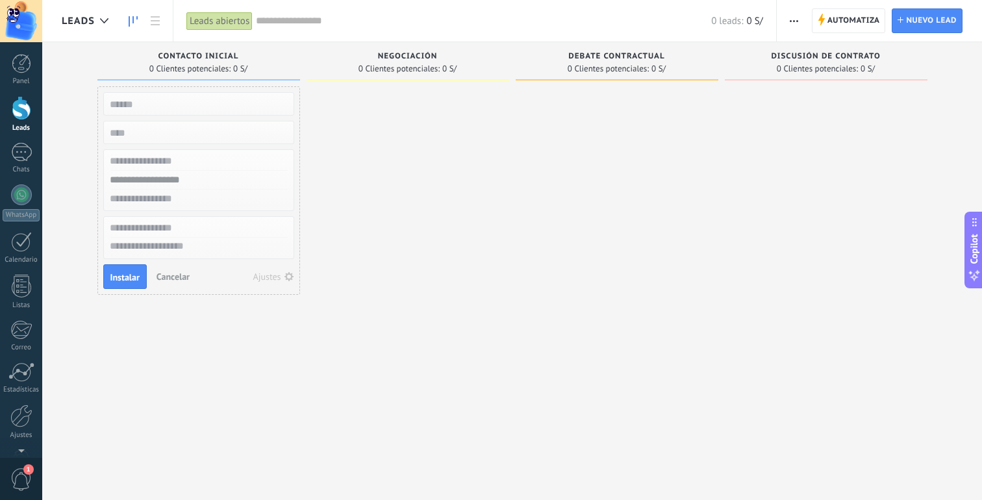
click at [175, 273] on span "Cancelar" at bounding box center [172, 277] width 33 height 12
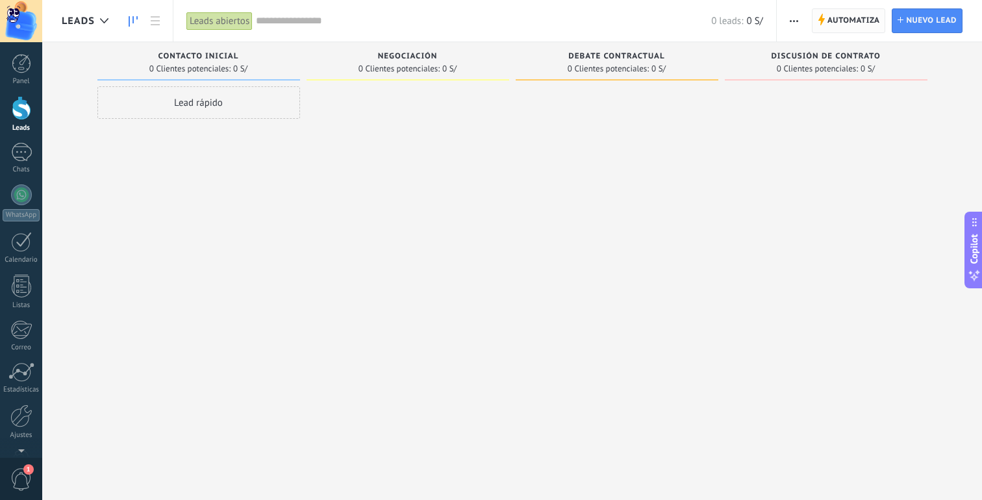
click at [860, 15] on span "Automatiza" at bounding box center [853, 20] width 53 height 23
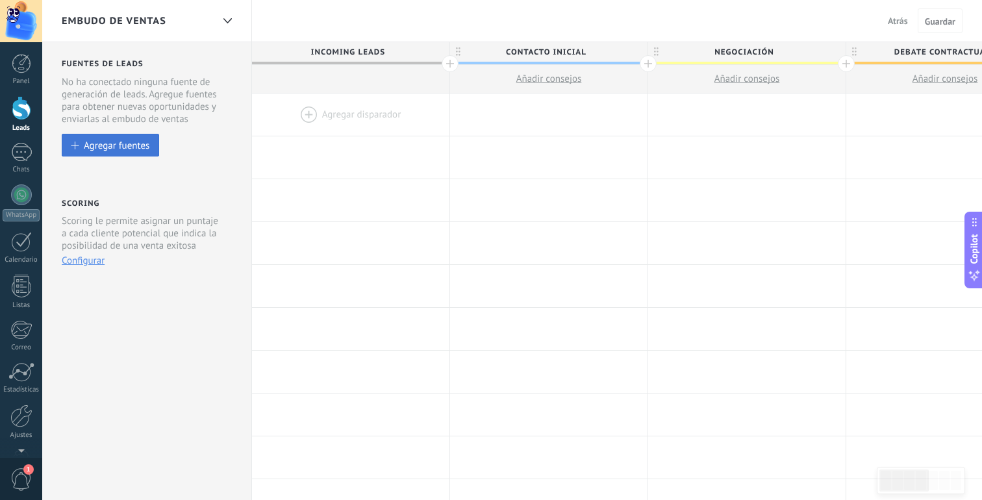
click at [126, 150] on div "Agregar fuentes" at bounding box center [117, 145] width 66 height 11
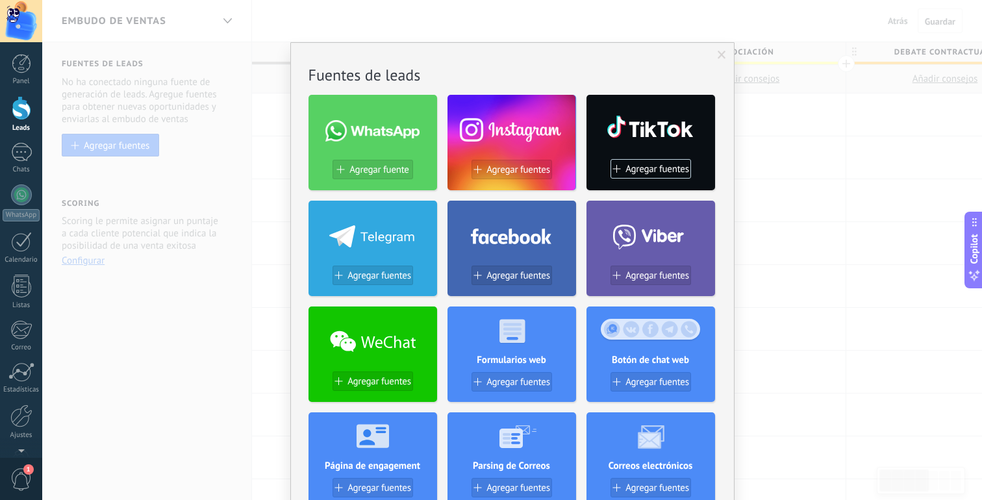
click at [721, 54] on span at bounding box center [721, 55] width 8 height 9
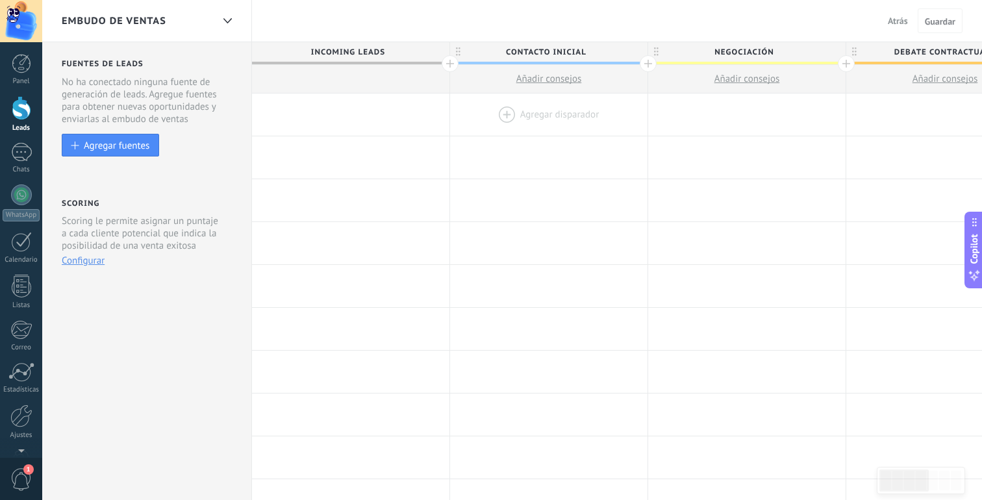
click at [501, 120] on div at bounding box center [548, 115] width 197 height 42
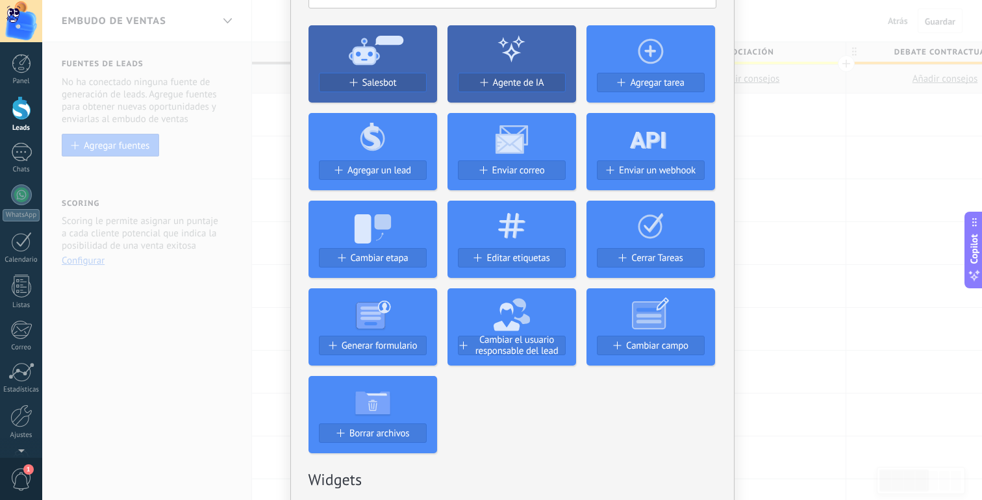
scroll to position [8, 0]
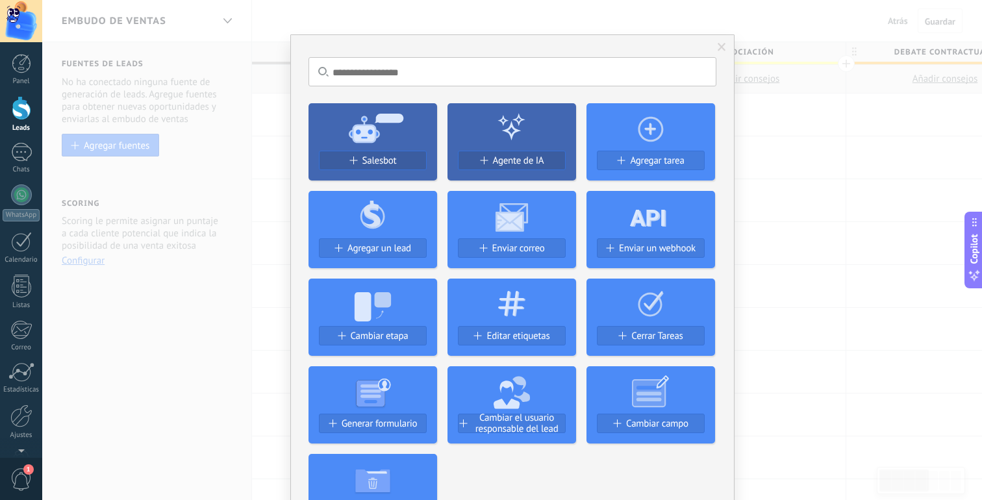
click at [393, 142] on icon at bounding box center [372, 127] width 129 height 47
click at [388, 158] on span "Salesbot" at bounding box center [379, 160] width 34 height 11
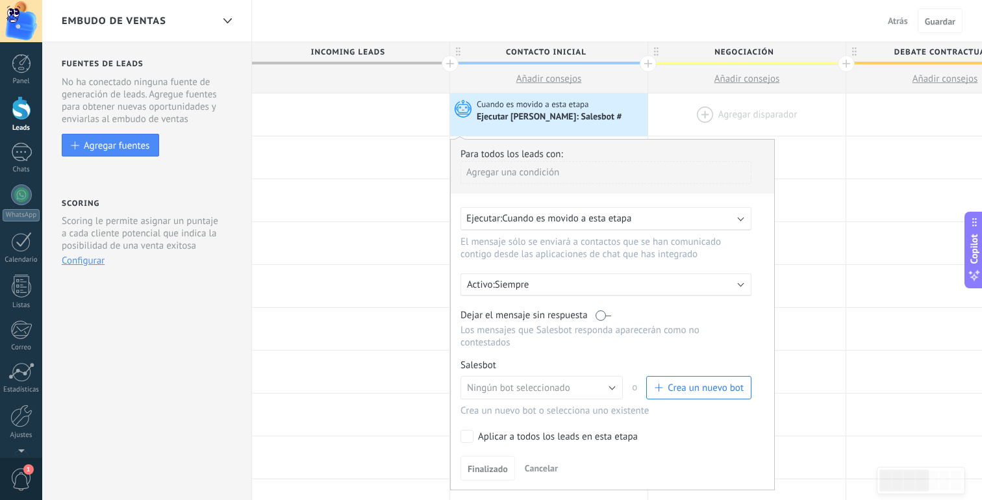
click at [676, 131] on div at bounding box center [746, 115] width 197 height 42
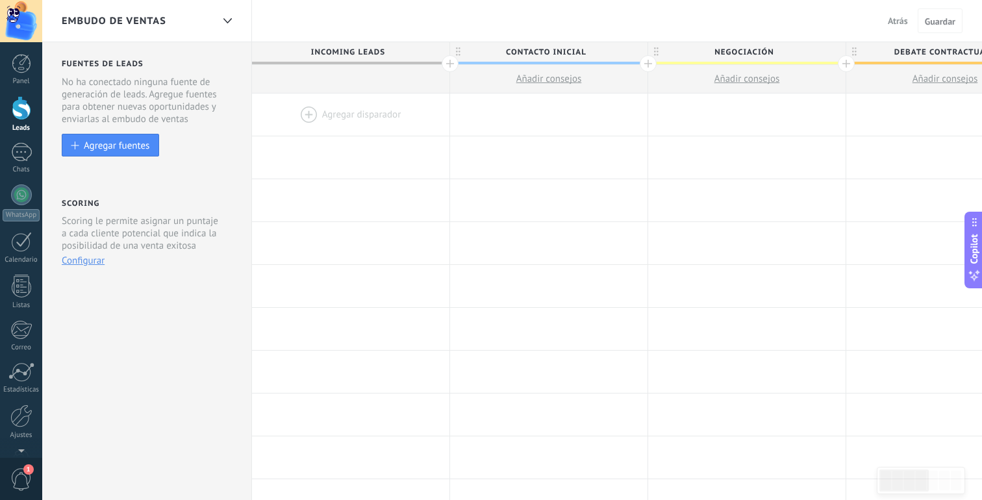
click at [897, 21] on span "Atrás" at bounding box center [898, 21] width 20 height 12
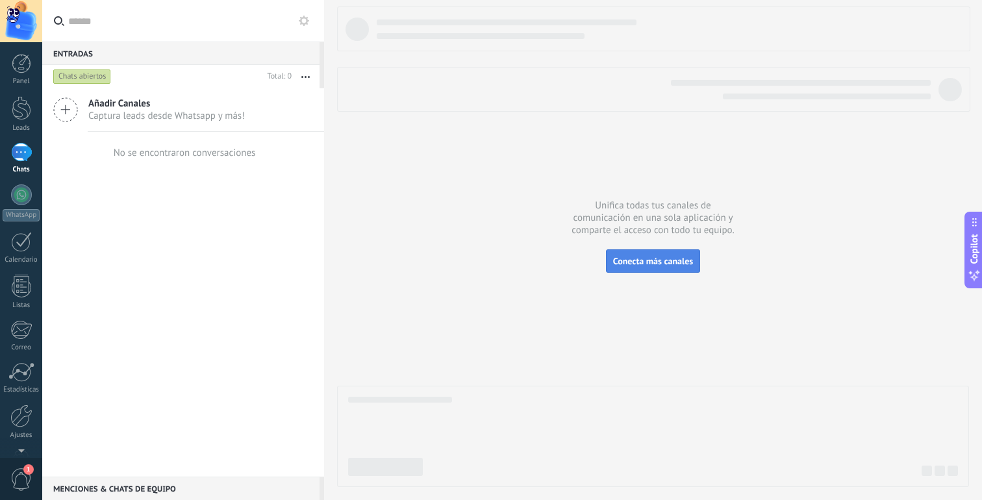
click at [648, 264] on span "Conecta más canales" at bounding box center [653, 261] width 80 height 12
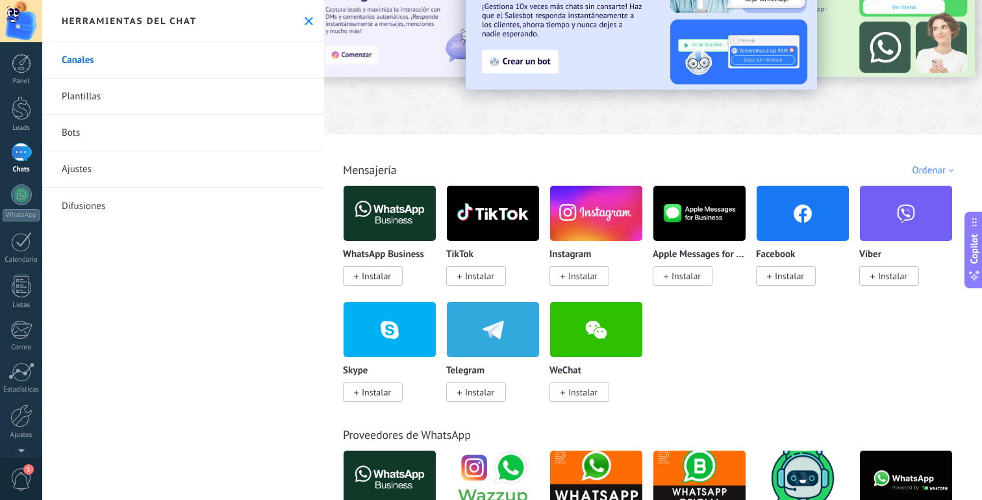
scroll to position [77, 0]
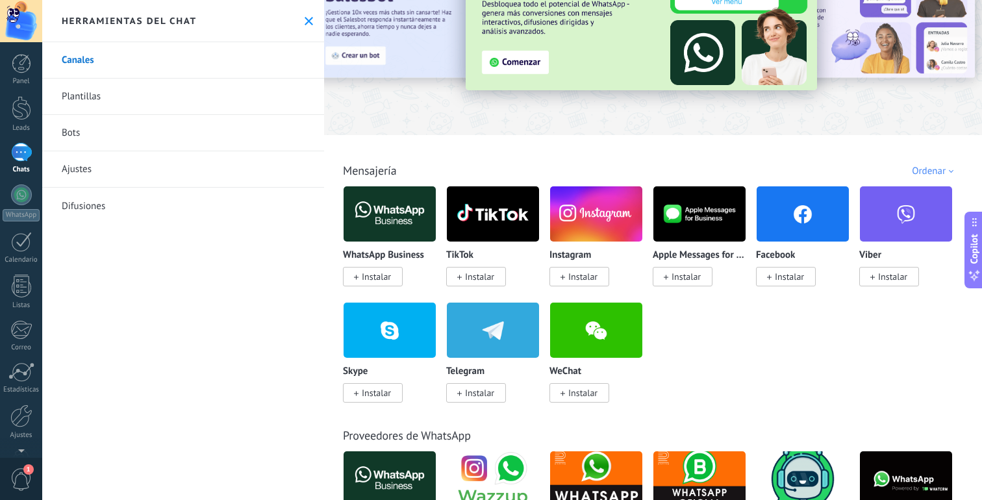
click at [387, 279] on span "Instalar" at bounding box center [376, 277] width 29 height 12
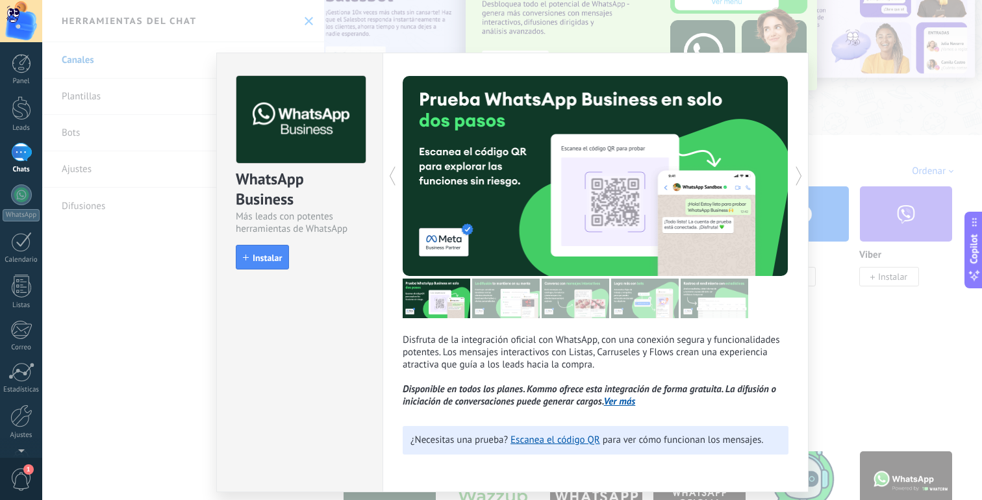
click at [627, 407] on link "Ver más" at bounding box center [620, 401] width 32 height 12
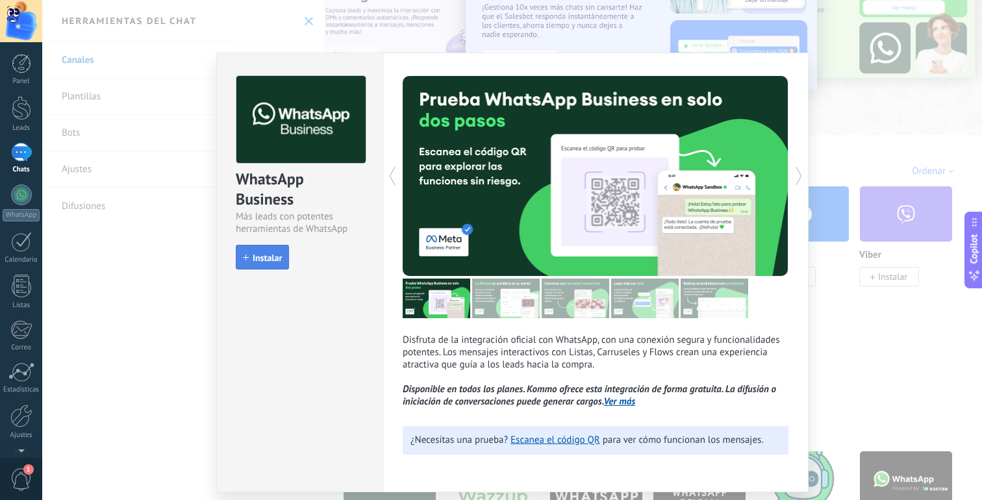
click at [275, 264] on button "Instalar" at bounding box center [262, 257] width 53 height 25
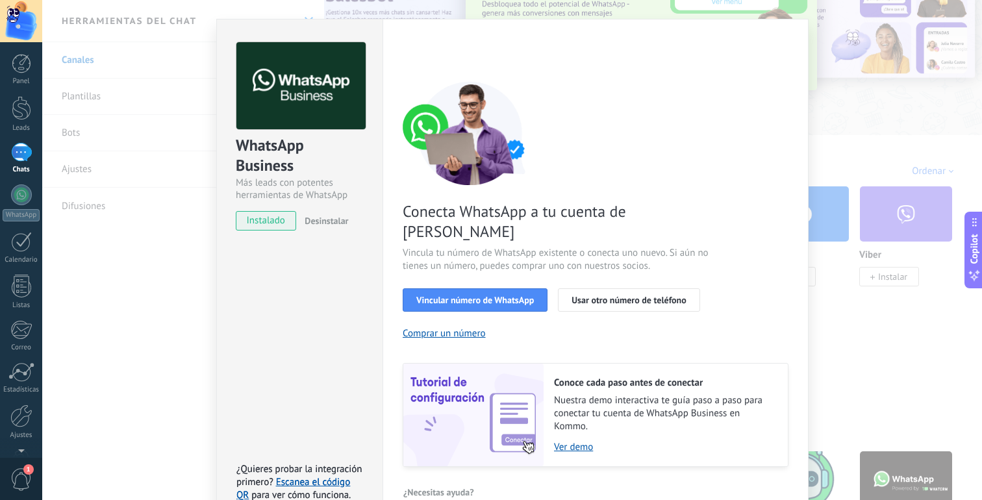
scroll to position [44, 0]
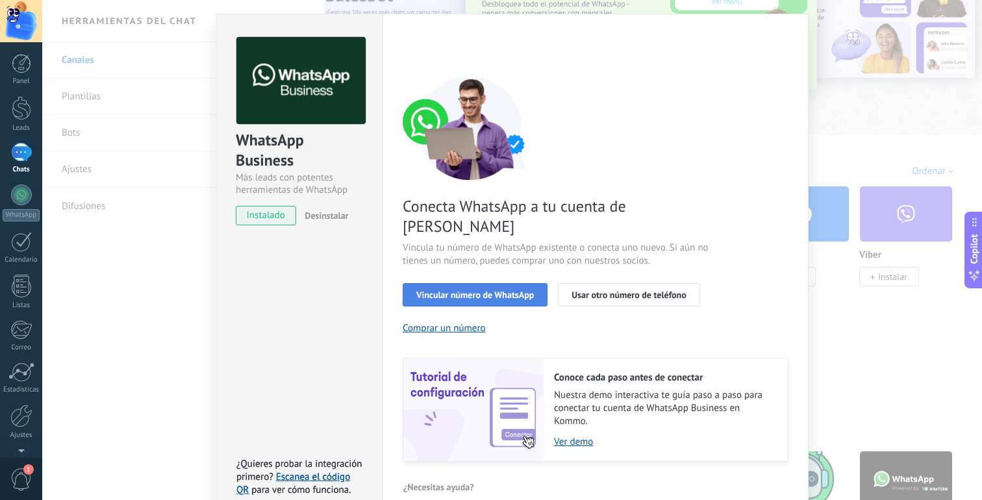
click at [511, 290] on span "Vincular número de WhatsApp" at bounding box center [475, 294] width 118 height 9
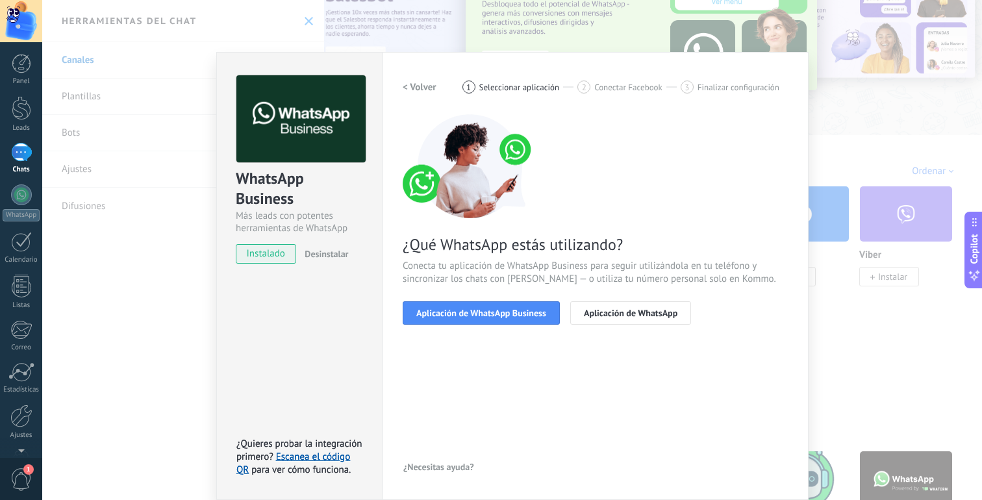
scroll to position [5, 0]
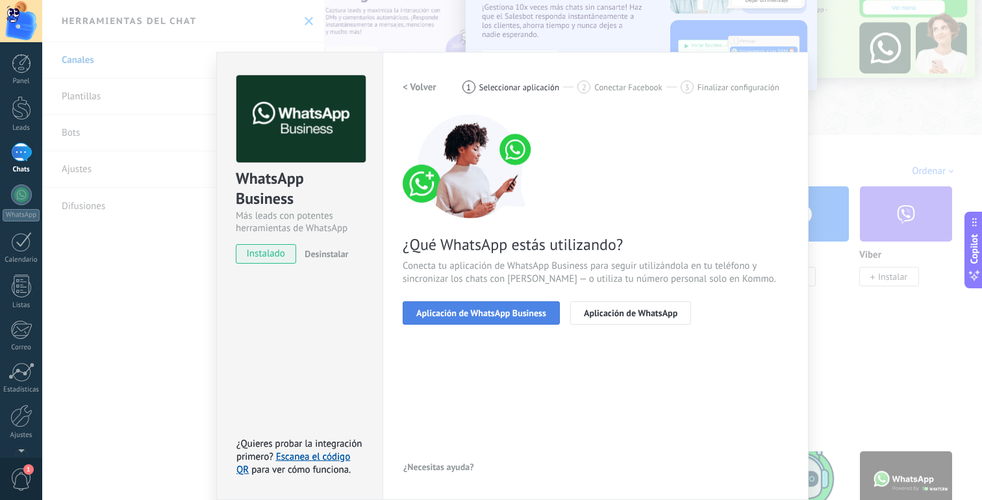
click at [526, 316] on span "Aplicación de WhatsApp Business" at bounding box center [481, 312] width 130 height 9
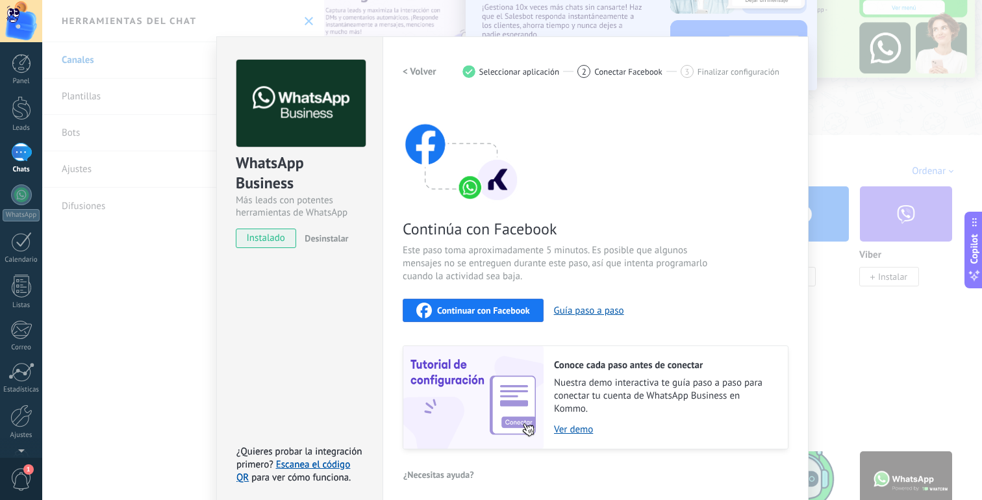
scroll to position [28, 0]
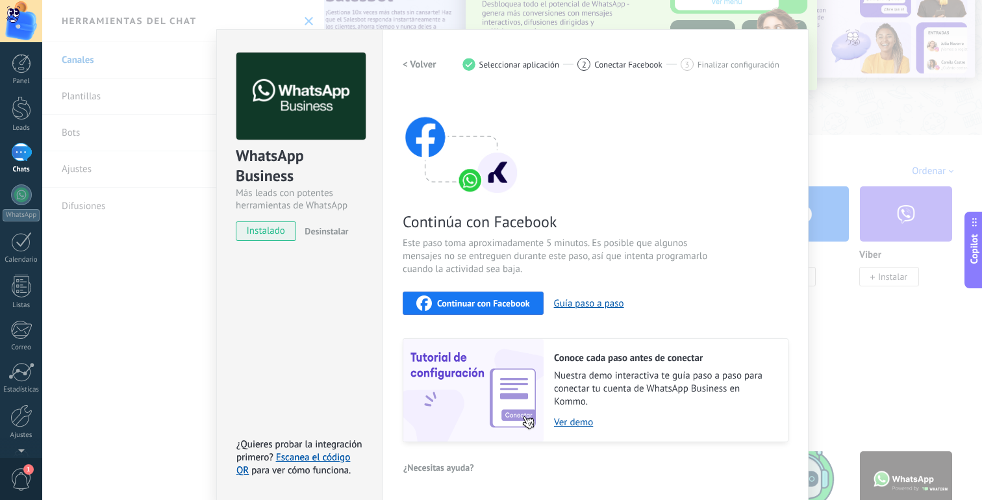
click at [517, 307] on span "Continuar con Facebook" at bounding box center [483, 303] width 93 height 9
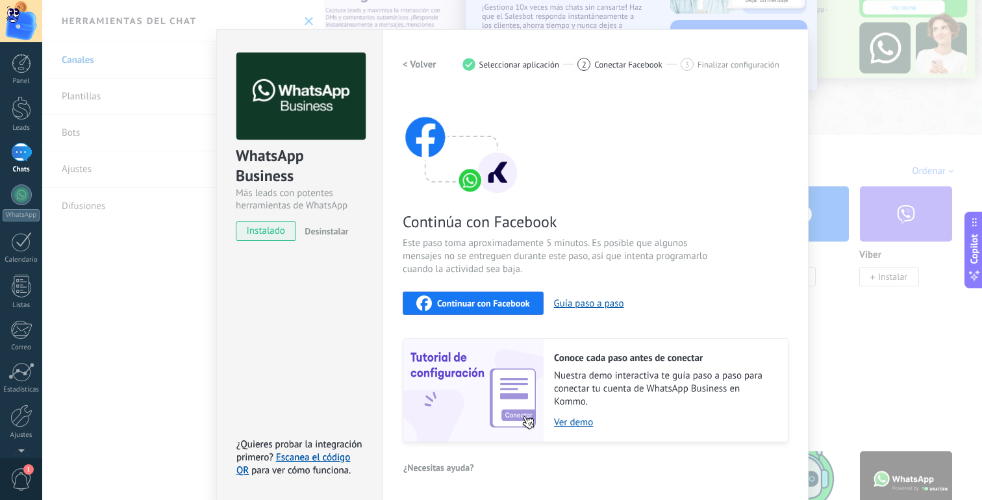
click at [499, 300] on span "Continuar con Facebook" at bounding box center [483, 303] width 93 height 9
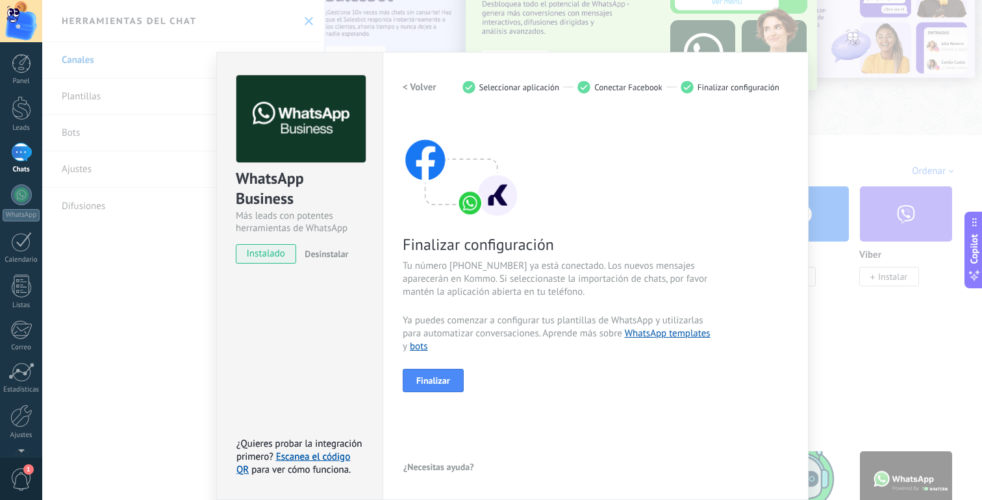
scroll to position [5, 0]
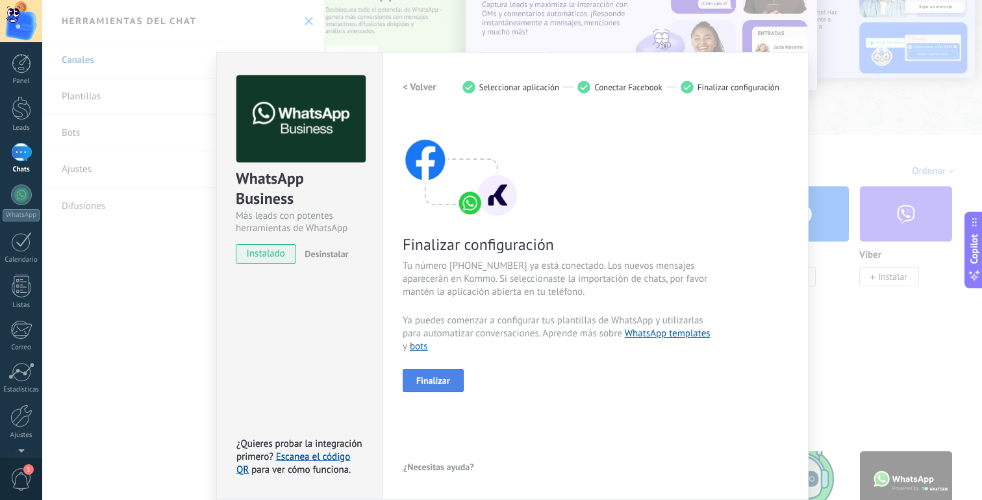
click at [454, 377] on button "Finalizar" at bounding box center [433, 380] width 61 height 23
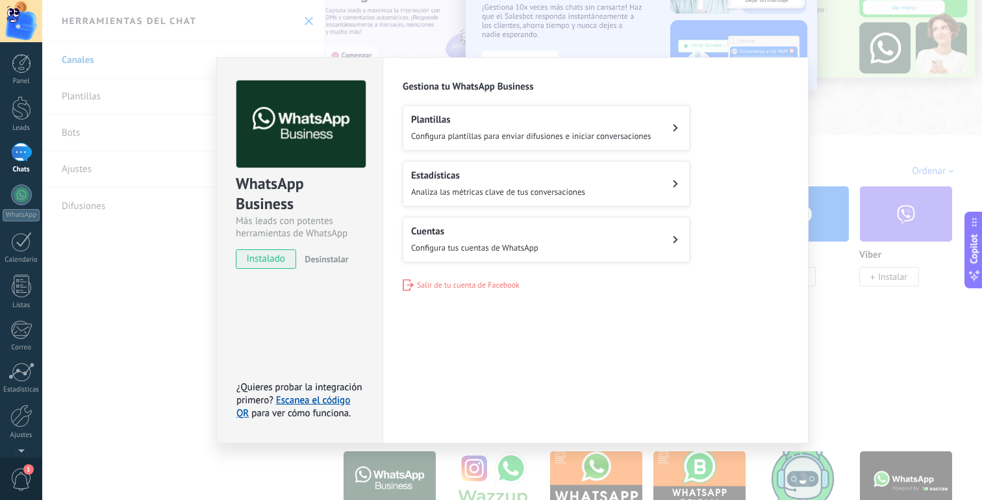
click at [660, 232] on button "Cuentas Configura tus cuentas de WhatsApp" at bounding box center [546, 239] width 287 height 45
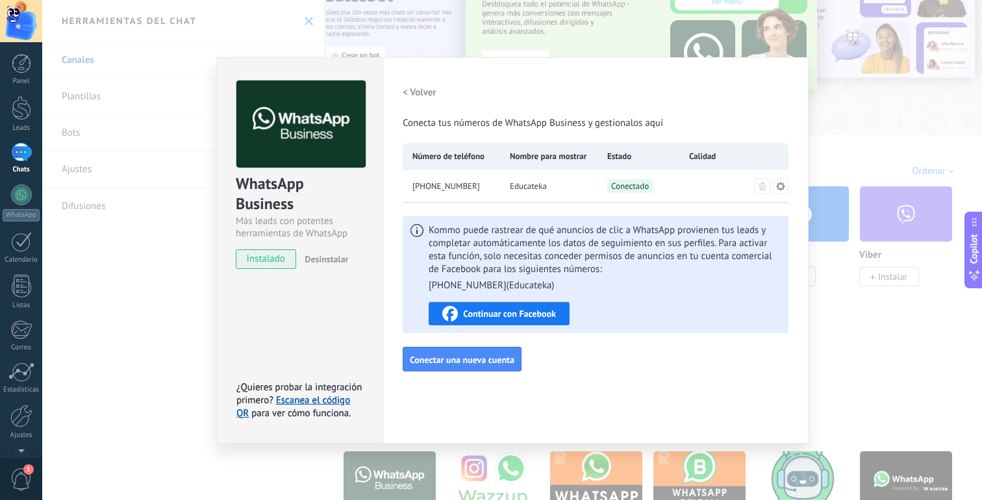
click at [530, 311] on span "Continuar con Facebook" at bounding box center [509, 313] width 93 height 9
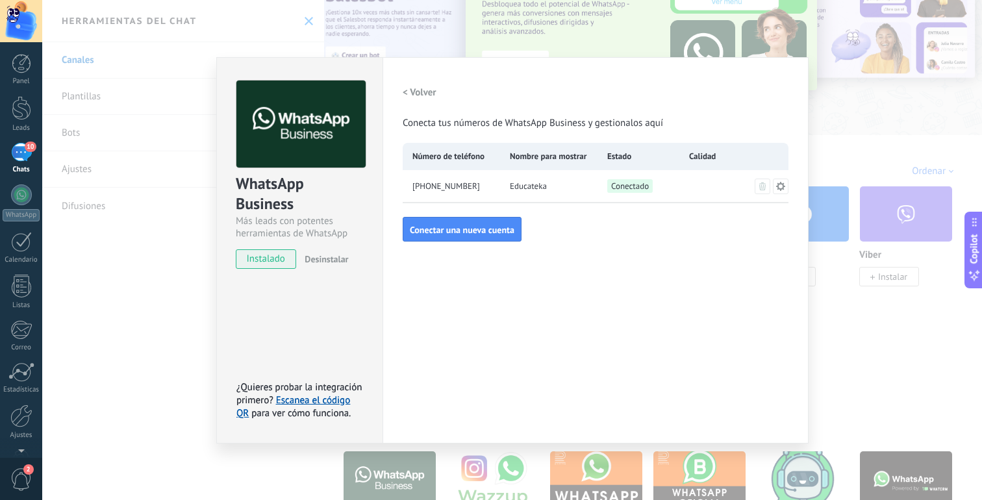
click at [783, 187] on icon at bounding box center [780, 186] width 10 height 10
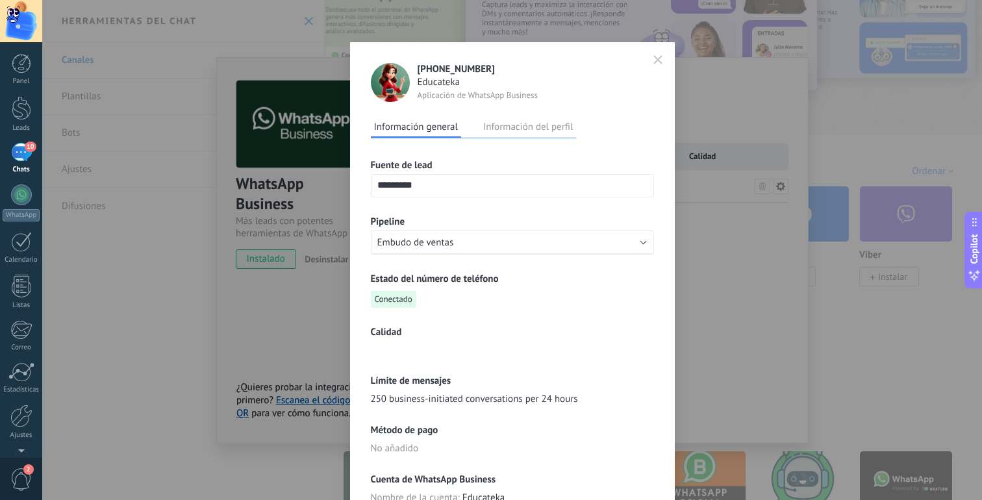
click at [657, 60] on icon "button" at bounding box center [657, 59] width 9 height 9
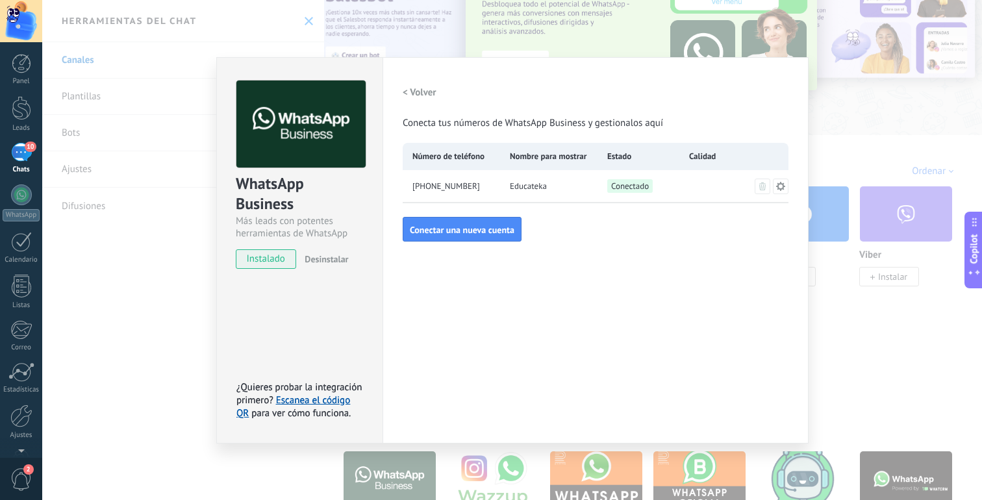
click at [821, 114] on div "WhatsApp Business Más leads con potentes herramientas de WhatsApp instalado Des…" at bounding box center [512, 250] width 940 height 500
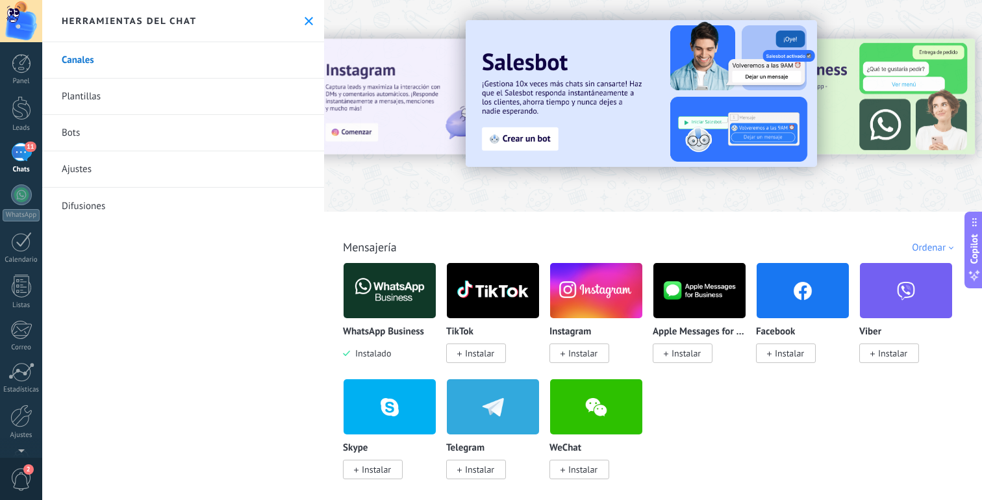
click at [21, 158] on div "11" at bounding box center [21, 152] width 21 height 19
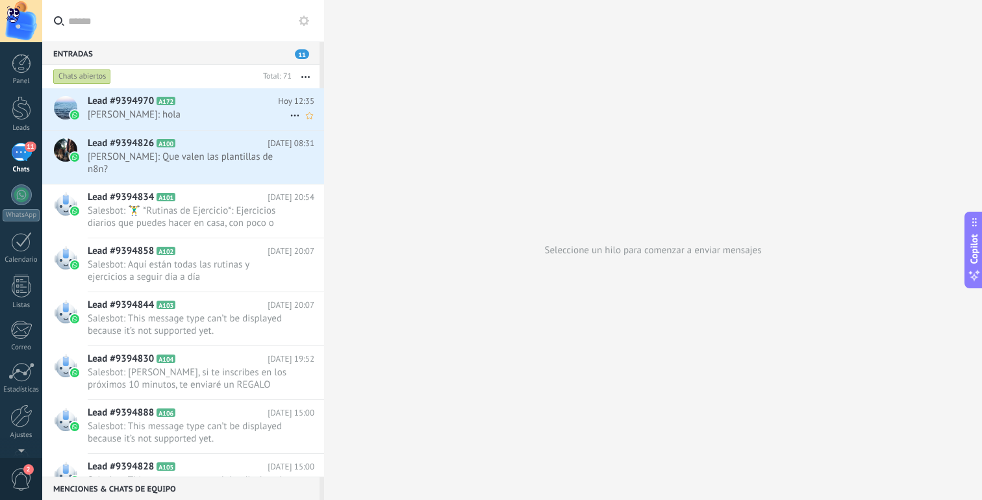
click at [233, 105] on h2 "Lead #9394970 A172" at bounding box center [183, 101] width 190 height 13
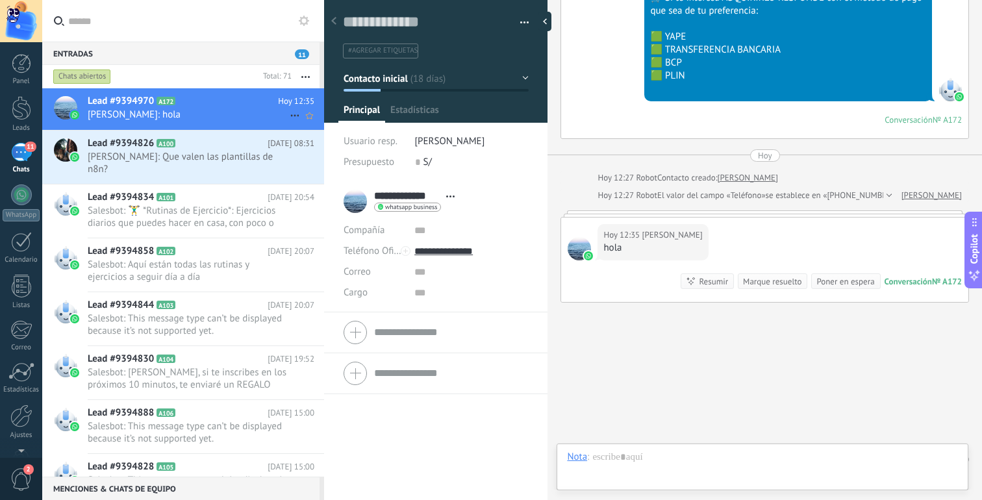
scroll to position [19, 0]
click at [433, 142] on span "Angel Limo" at bounding box center [450, 141] width 70 height 12
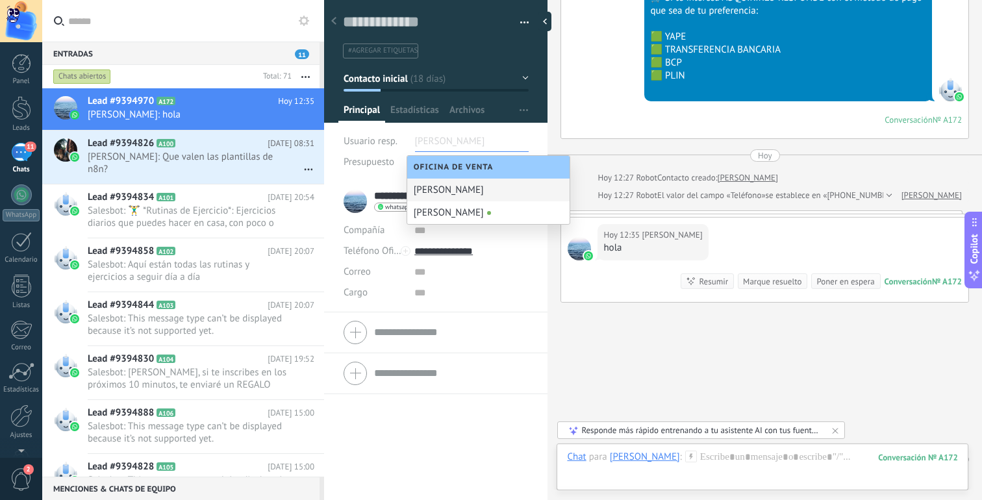
click at [482, 127] on div "Guardar y crear Imprimir Administrar etiquetas Exportar a excel" at bounding box center [436, 87] width 224 height 190
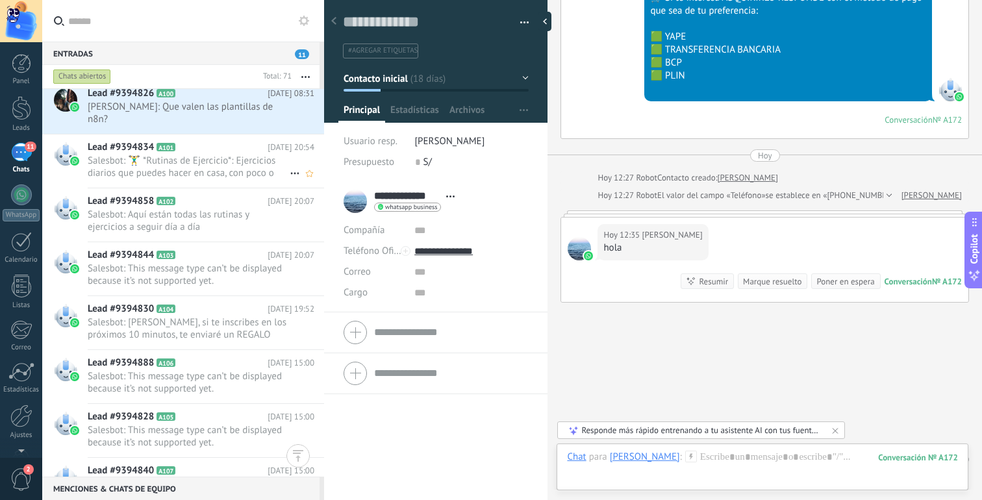
scroll to position [0, 0]
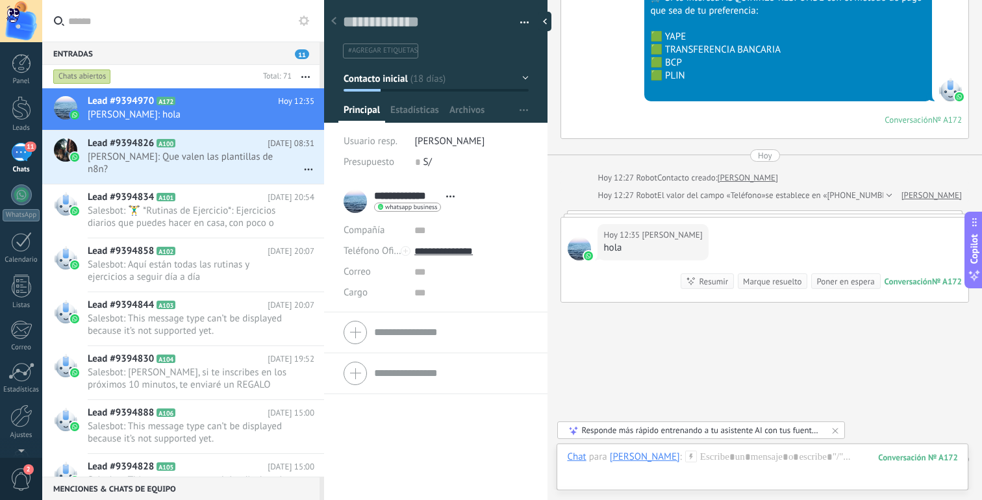
click at [523, 80] on button "Contacto inicial" at bounding box center [435, 78] width 185 height 23
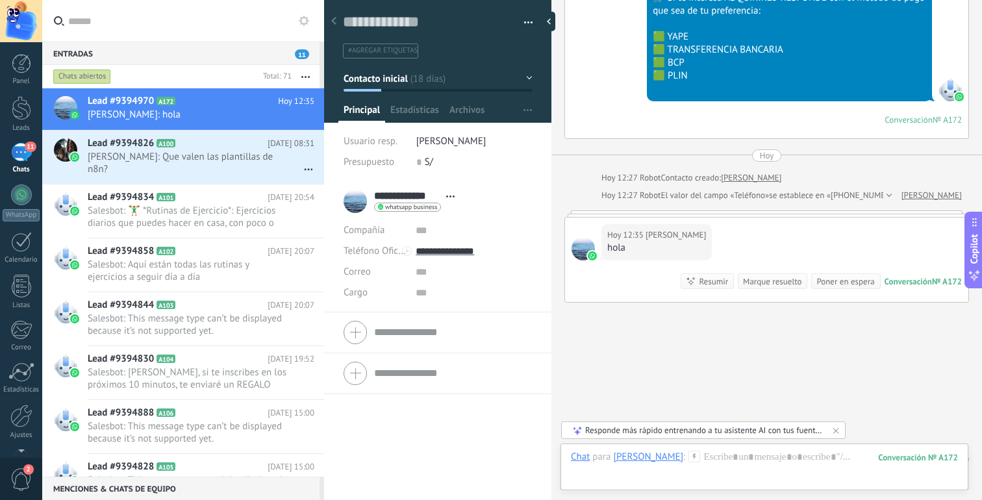
click at [551, 105] on div at bounding box center [551, 250] width 0 height 500
type textarea "**********"
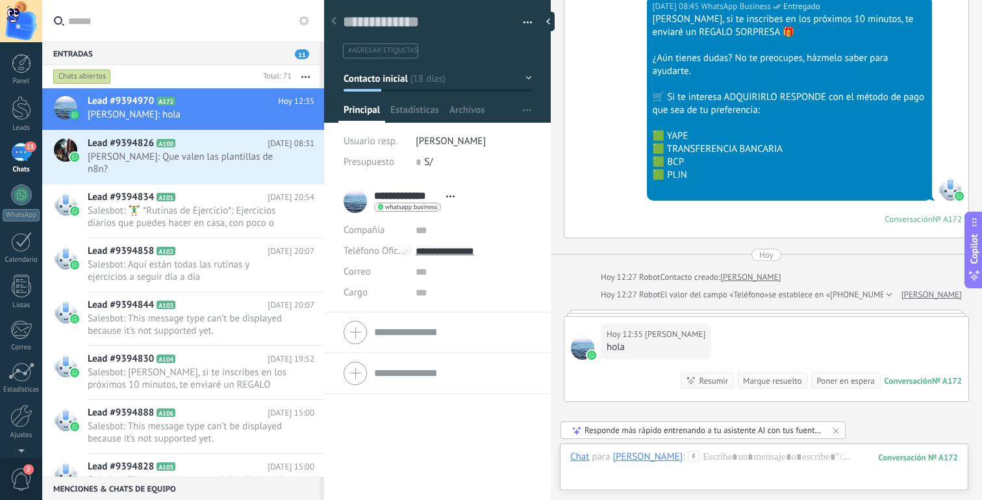
scroll to position [1328, 0]
